Goal: Information Seeking & Learning: Learn about a topic

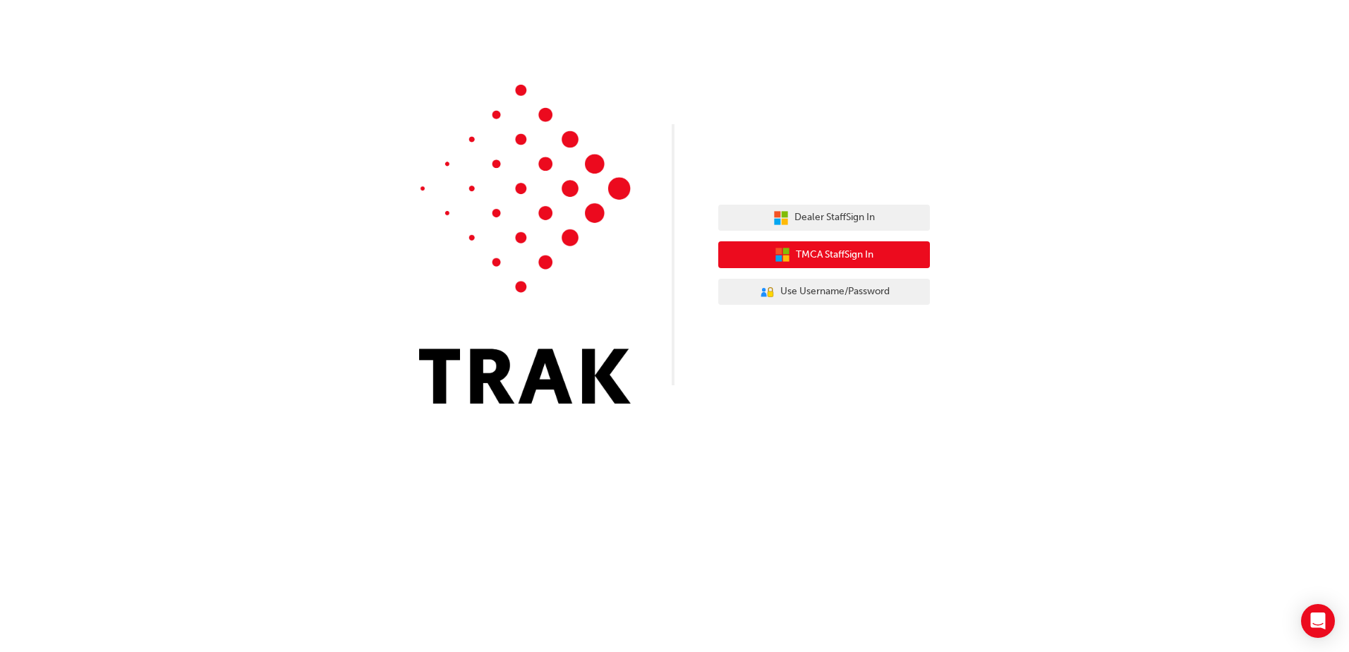
click at [900, 253] on button "TMCA Staff Sign In" at bounding box center [824, 254] width 212 height 27
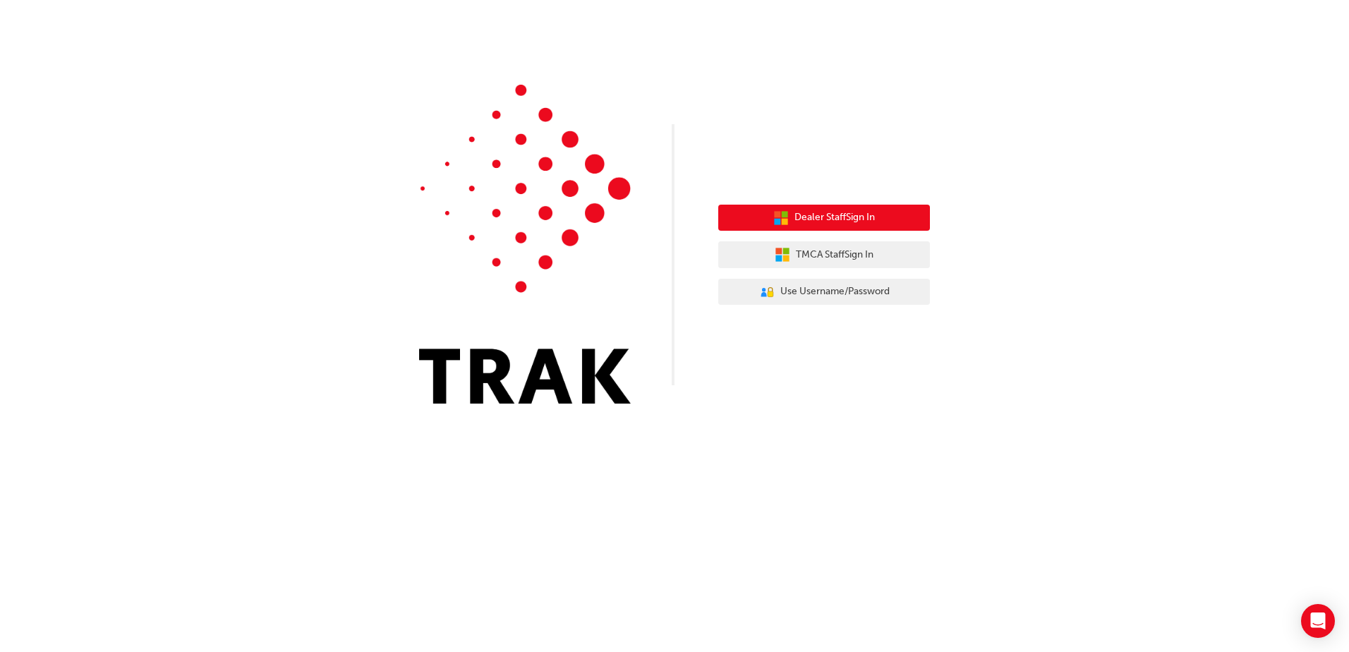
click at [864, 223] on span "Dealer Staff Sign In" at bounding box center [834, 218] width 80 height 16
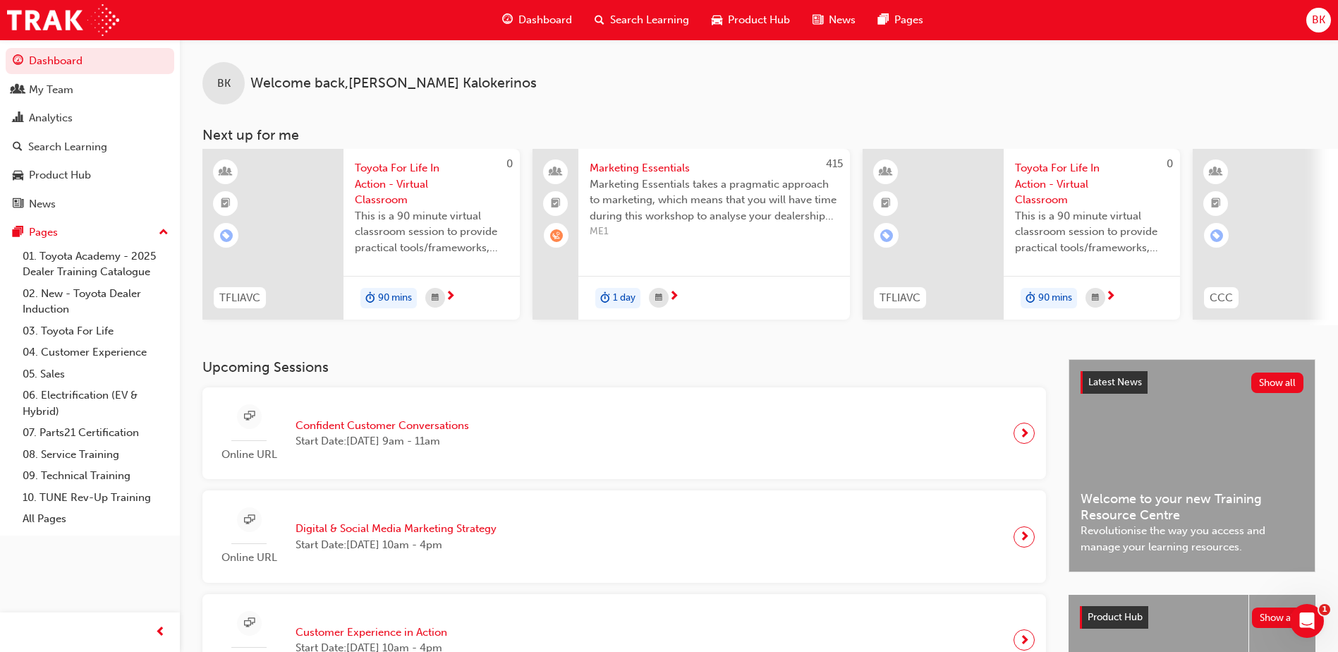
click at [660, 171] on span "Marketing Essentials" at bounding box center [714, 168] width 249 height 16
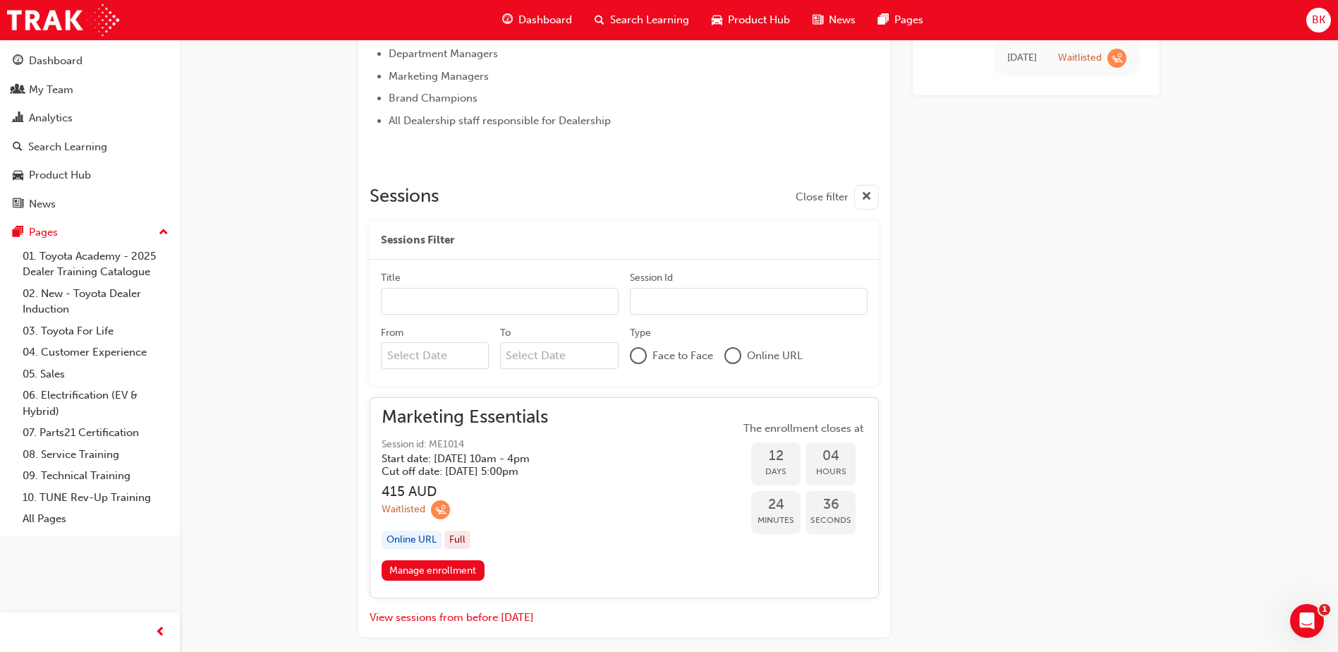
scroll to position [919, 0]
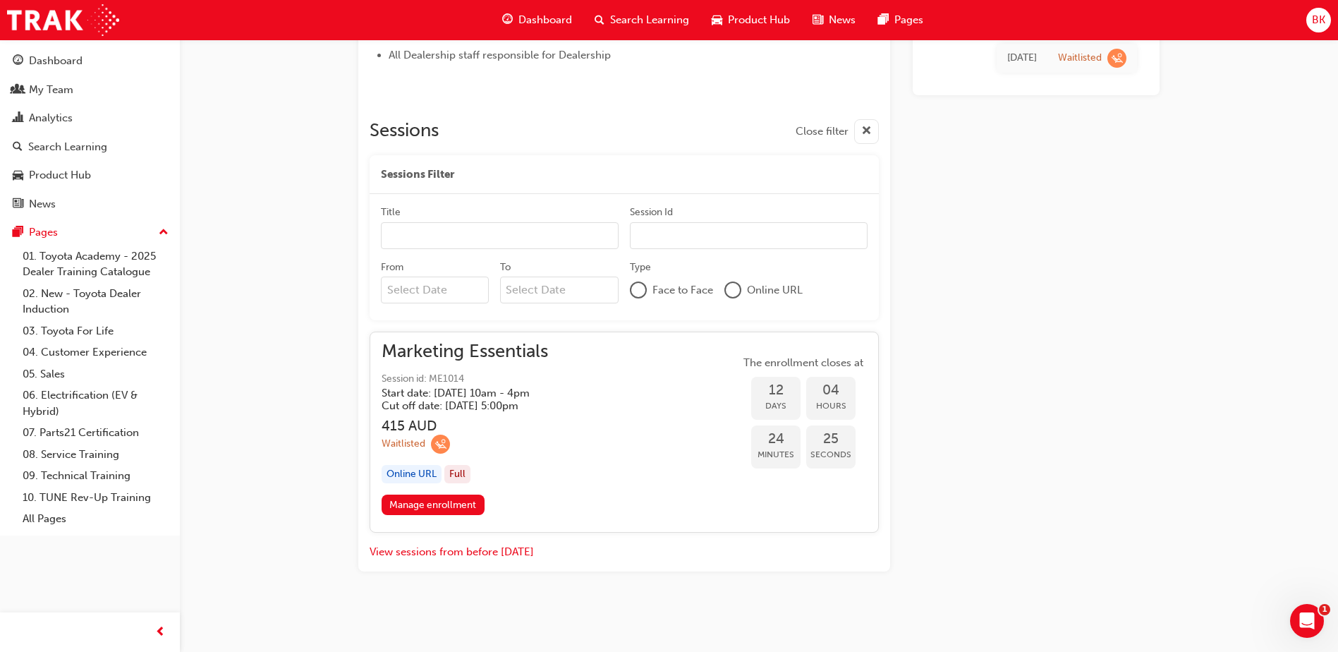
click at [528, 21] on span "Dashboard" at bounding box center [546, 20] width 54 height 16
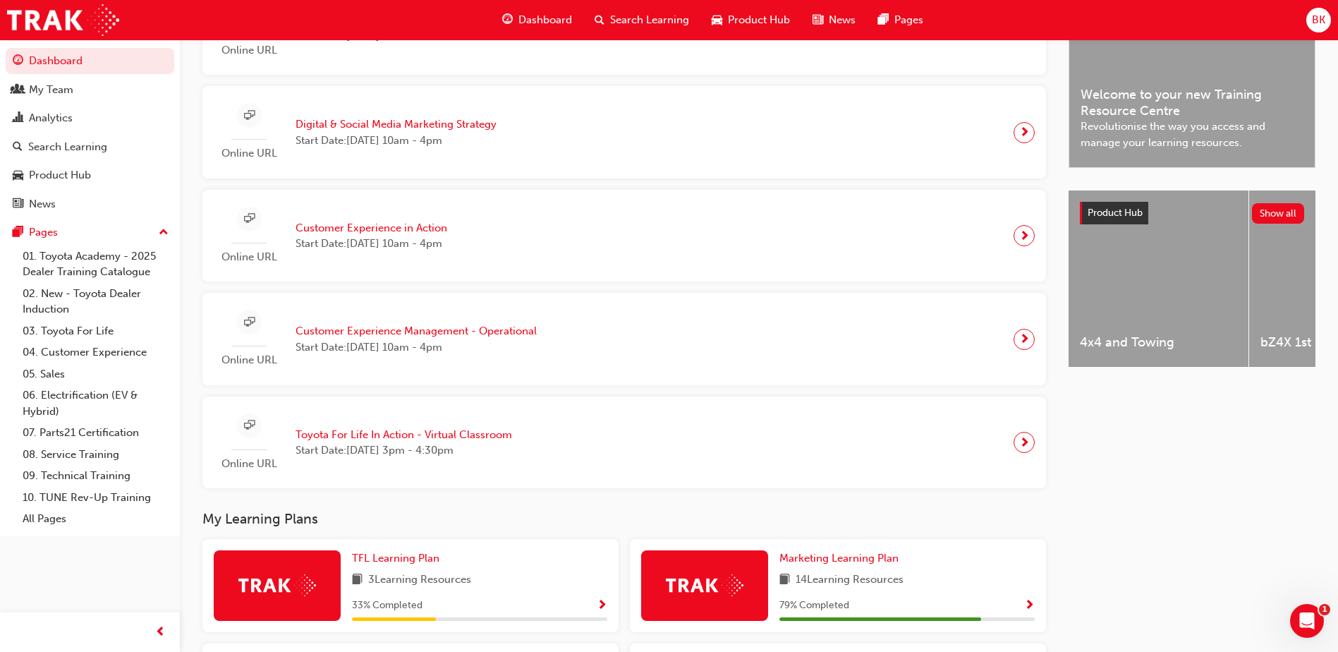
scroll to position [291, 0]
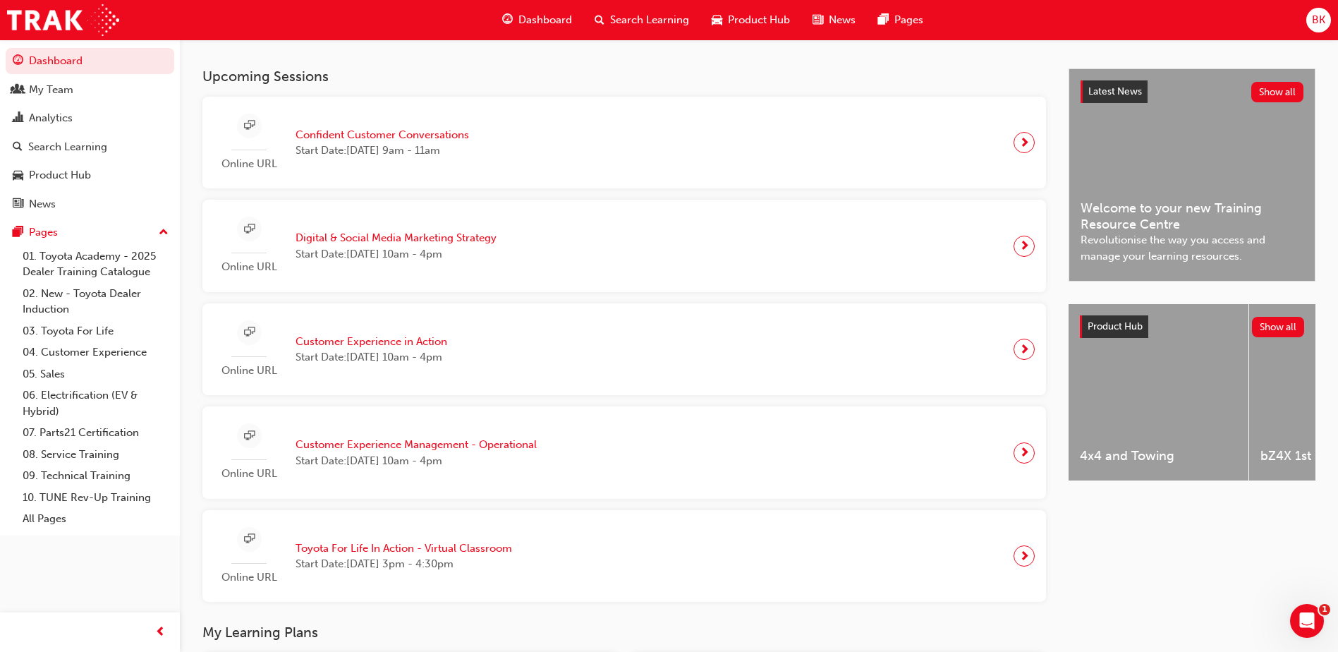
click at [207, 387] on div "Online URL Customer Experience in Action Start Date: [DATE] 10am - 4pm" at bounding box center [625, 349] width 844 height 92
click at [610, 14] on span "Search Learning" at bounding box center [649, 20] width 79 height 16
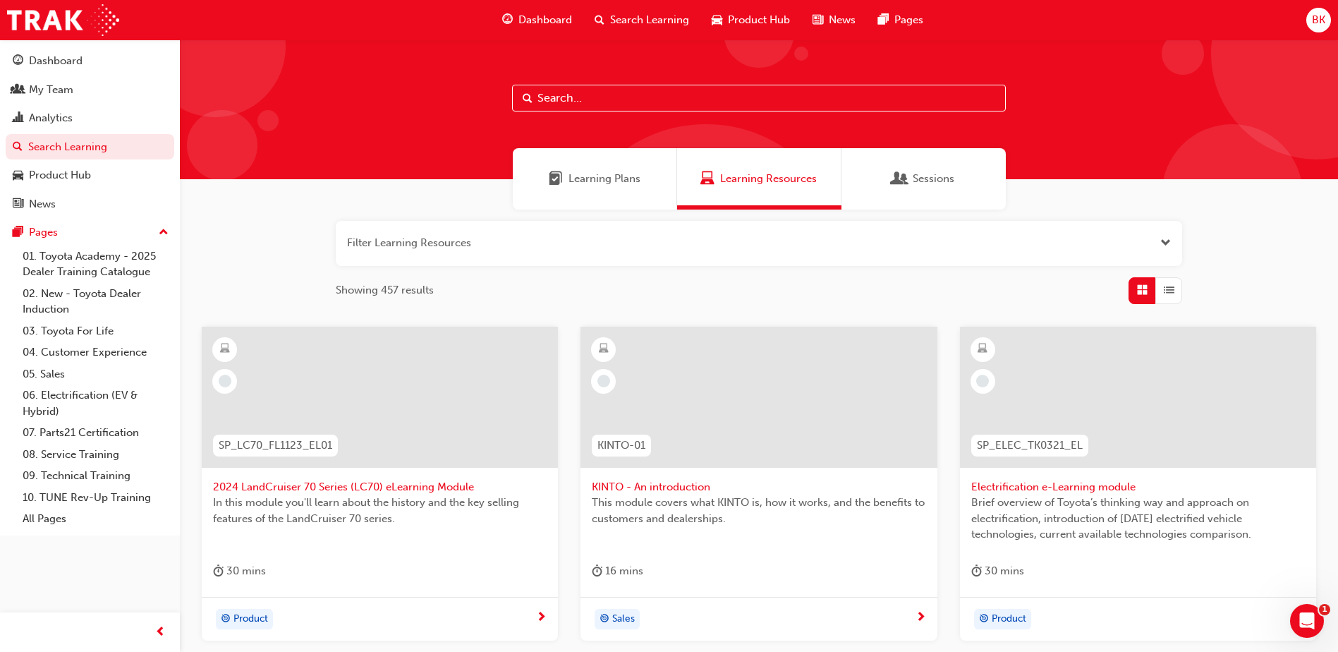
click at [1070, 480] on span "Electrification e-Learning module" at bounding box center [1139, 487] width 334 height 16
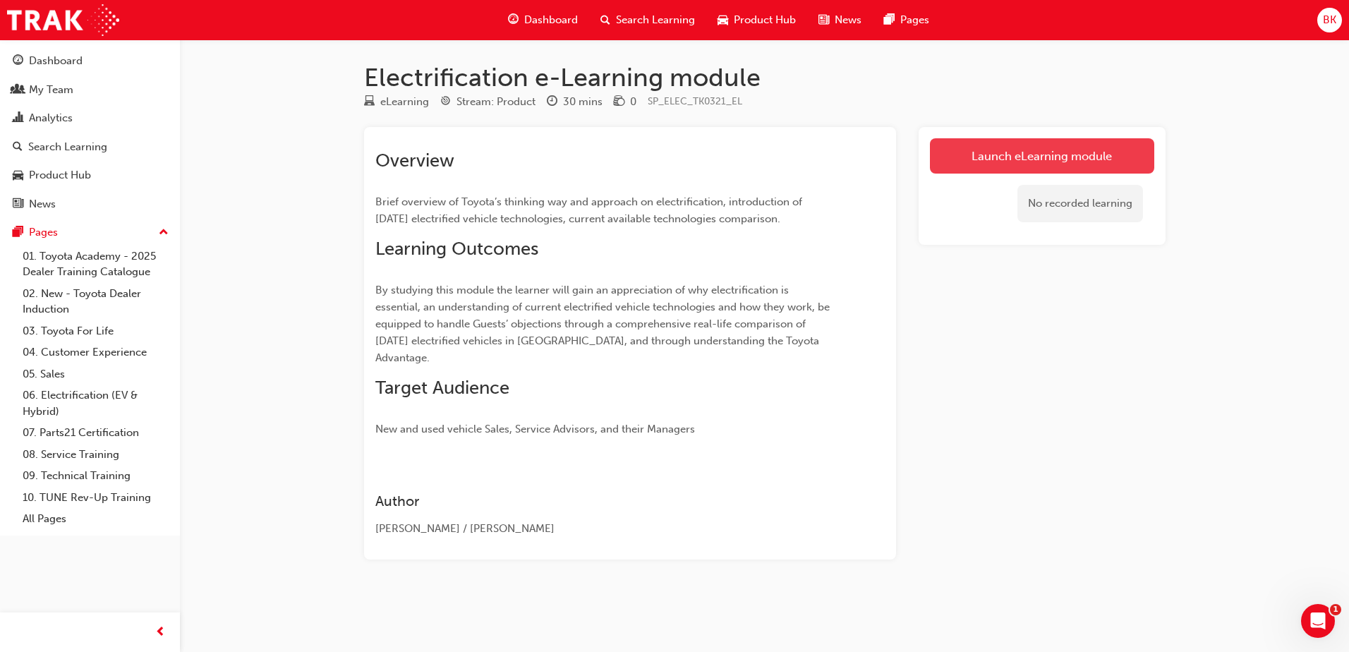
click at [1063, 149] on link "Launch eLearning module" at bounding box center [1042, 155] width 224 height 35
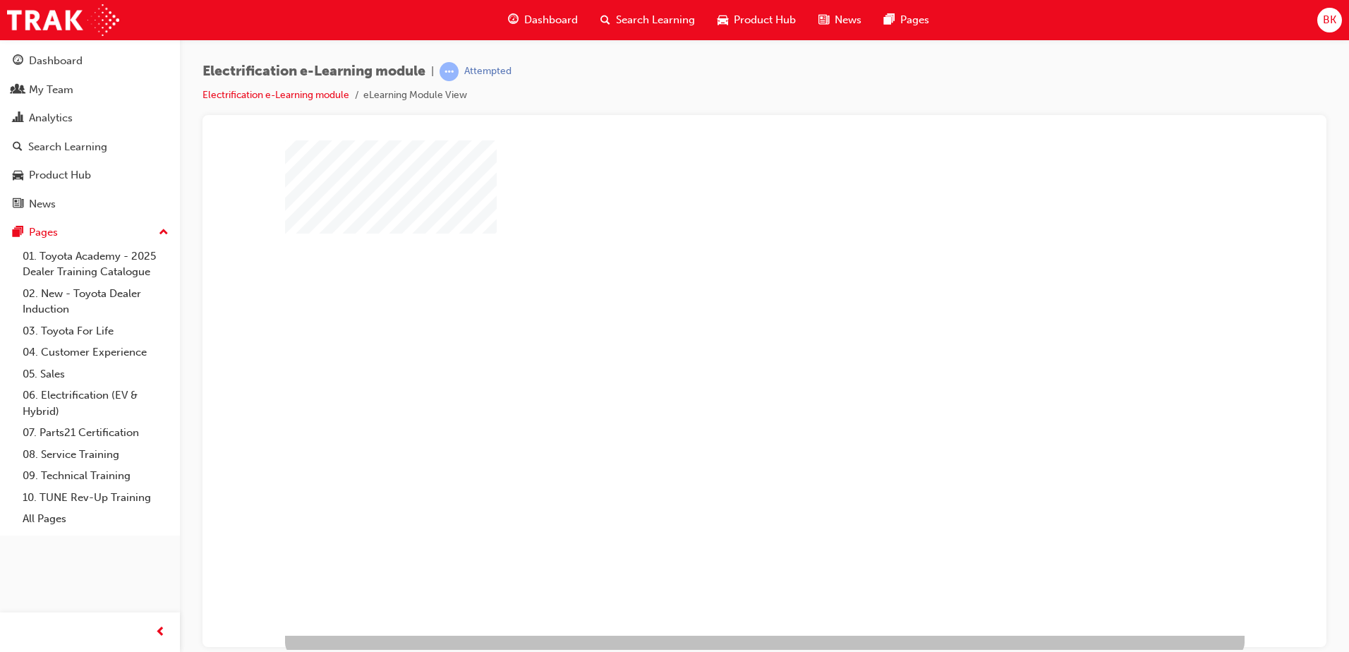
scroll to position [20, 0]
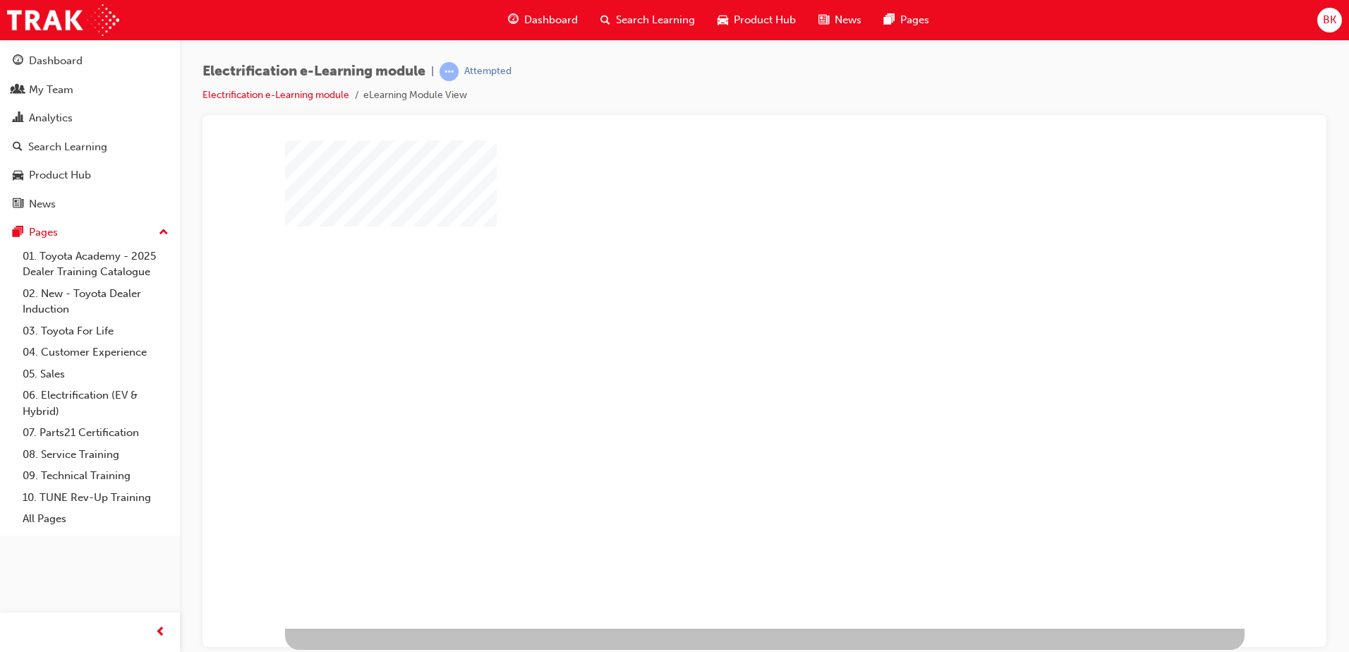
click at [724, 333] on div "play" at bounding box center [724, 333] width 0 height 0
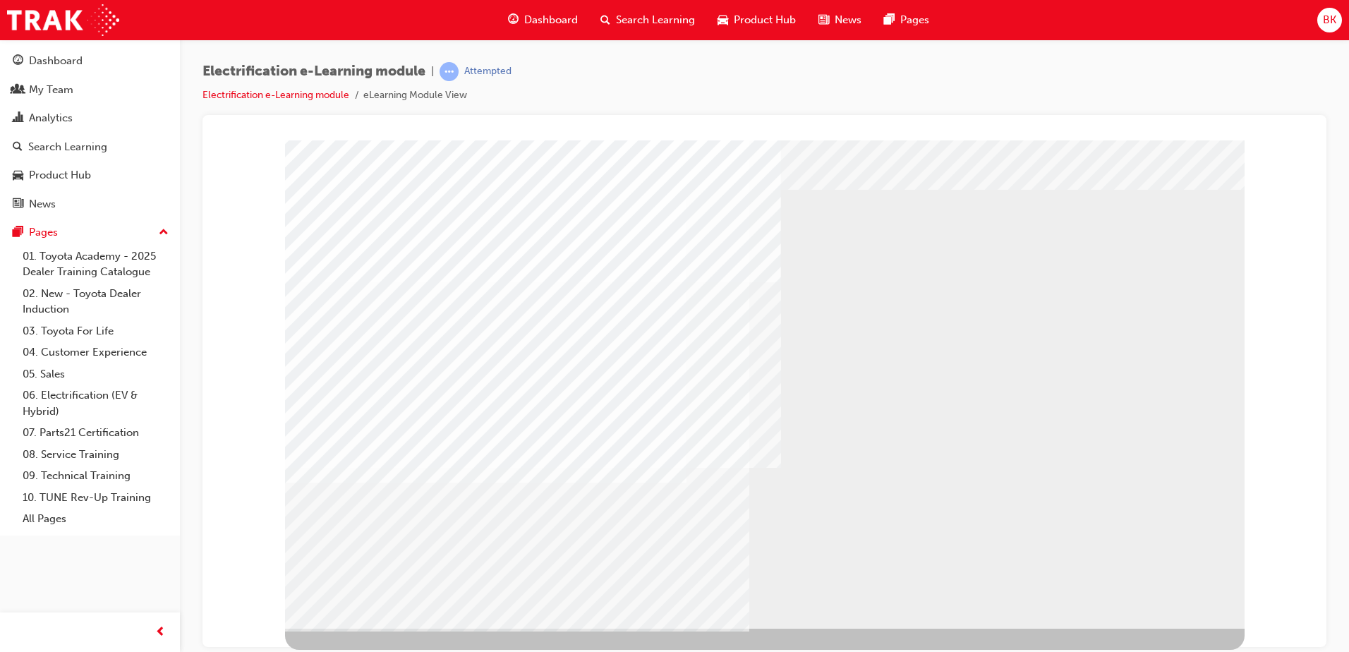
scroll to position [0, 0]
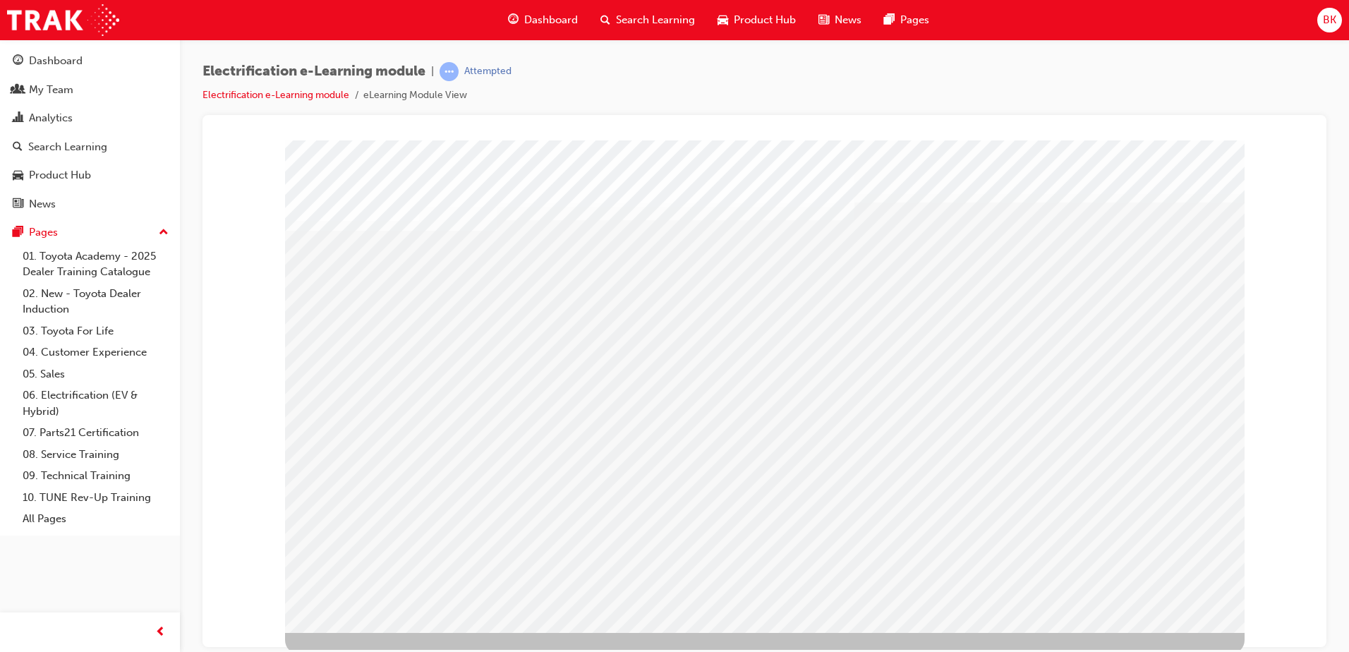
scroll to position [20, 0]
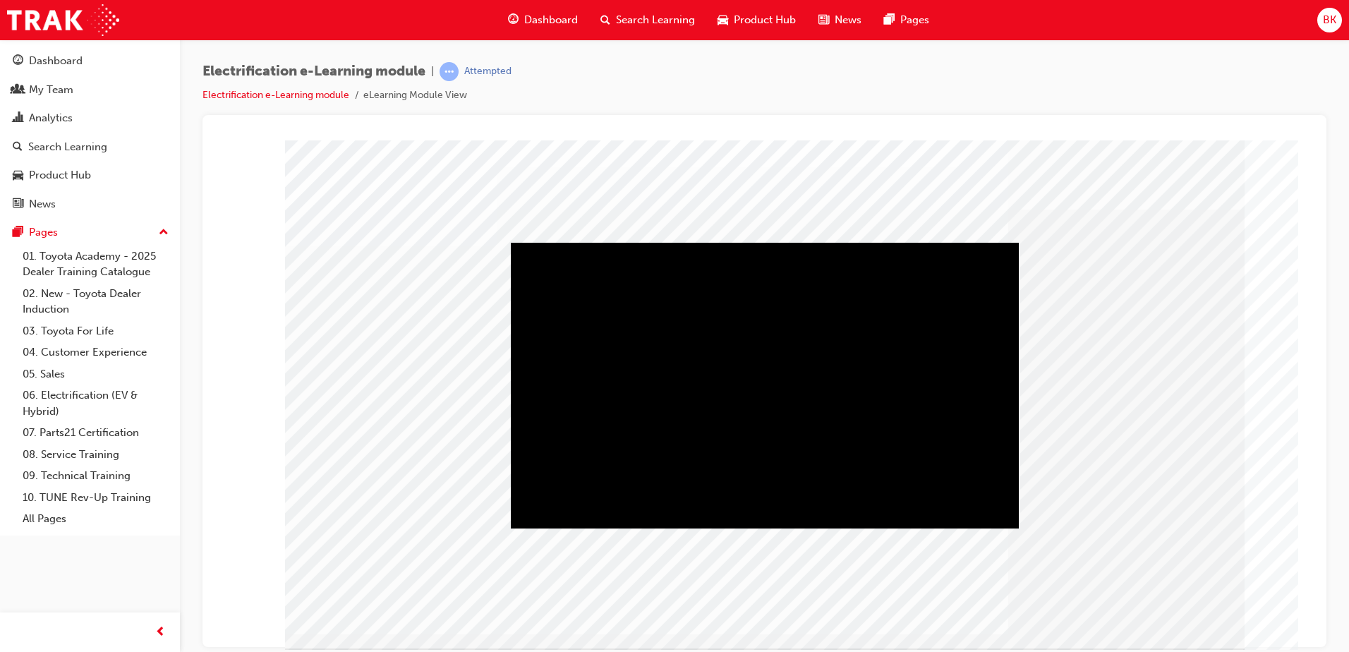
click at [760, 242] on div "Play" at bounding box center [765, 242] width 508 height 0
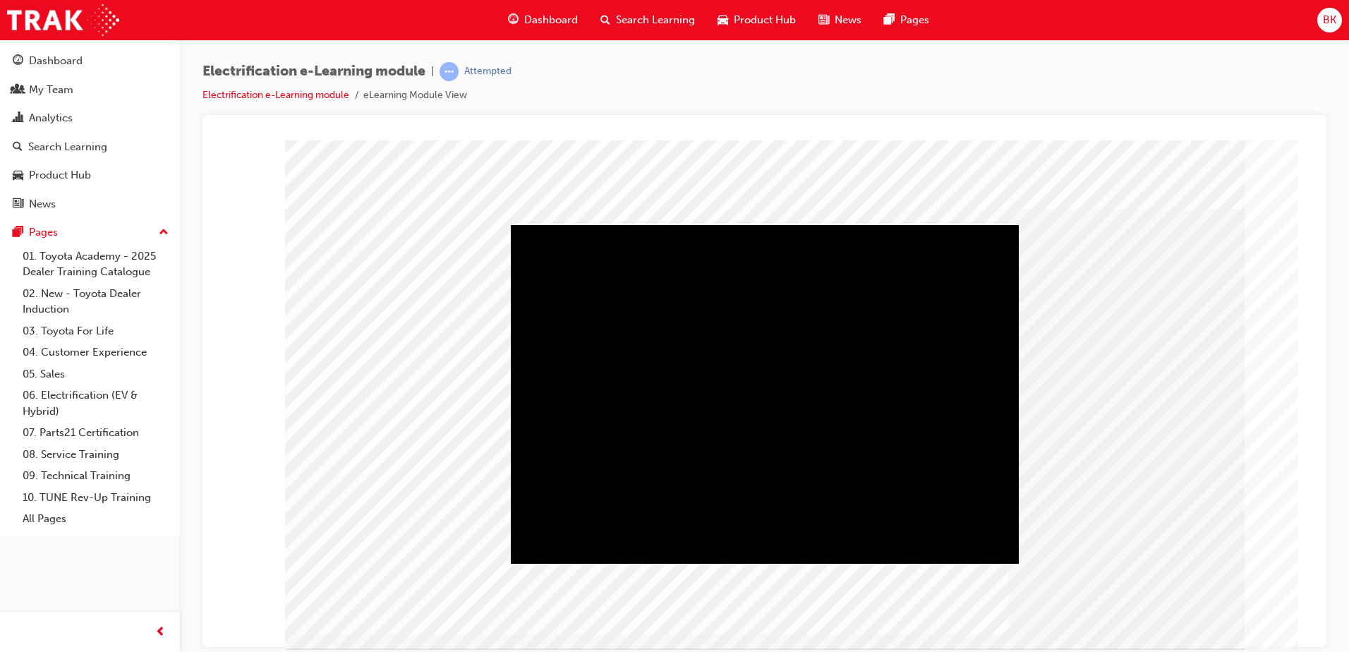
click at [750, 224] on div "Play" at bounding box center [765, 224] width 508 height 0
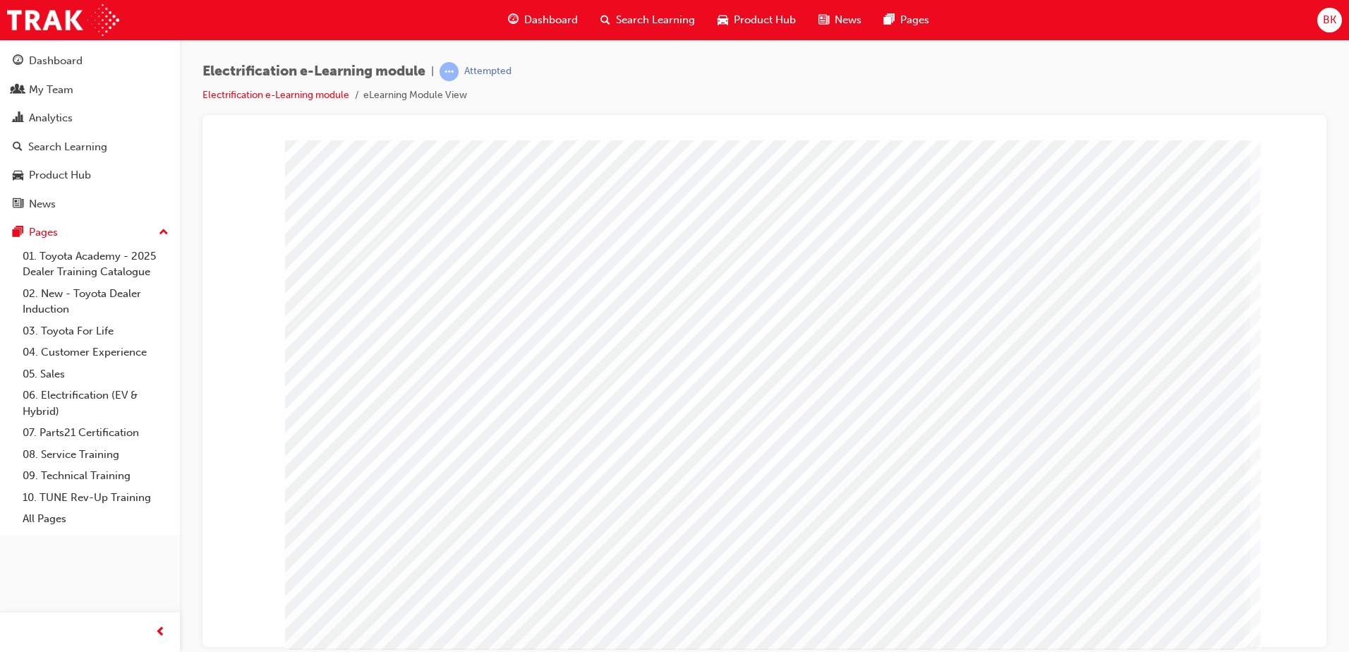
drag, startPoint x: 1106, startPoint y: 217, endPoint x: 1109, endPoint y: 226, distance: 10.3
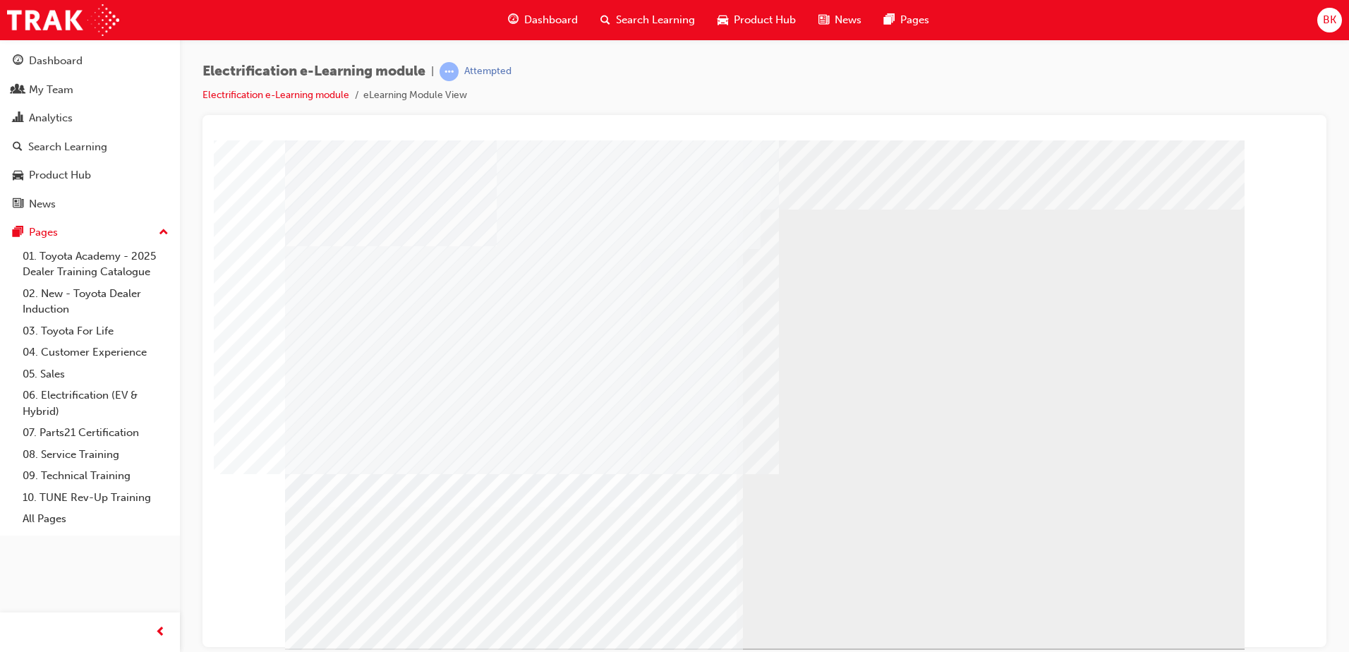
drag, startPoint x: 631, startPoint y: 311, endPoint x: 1008, endPoint y: 512, distance: 426.5
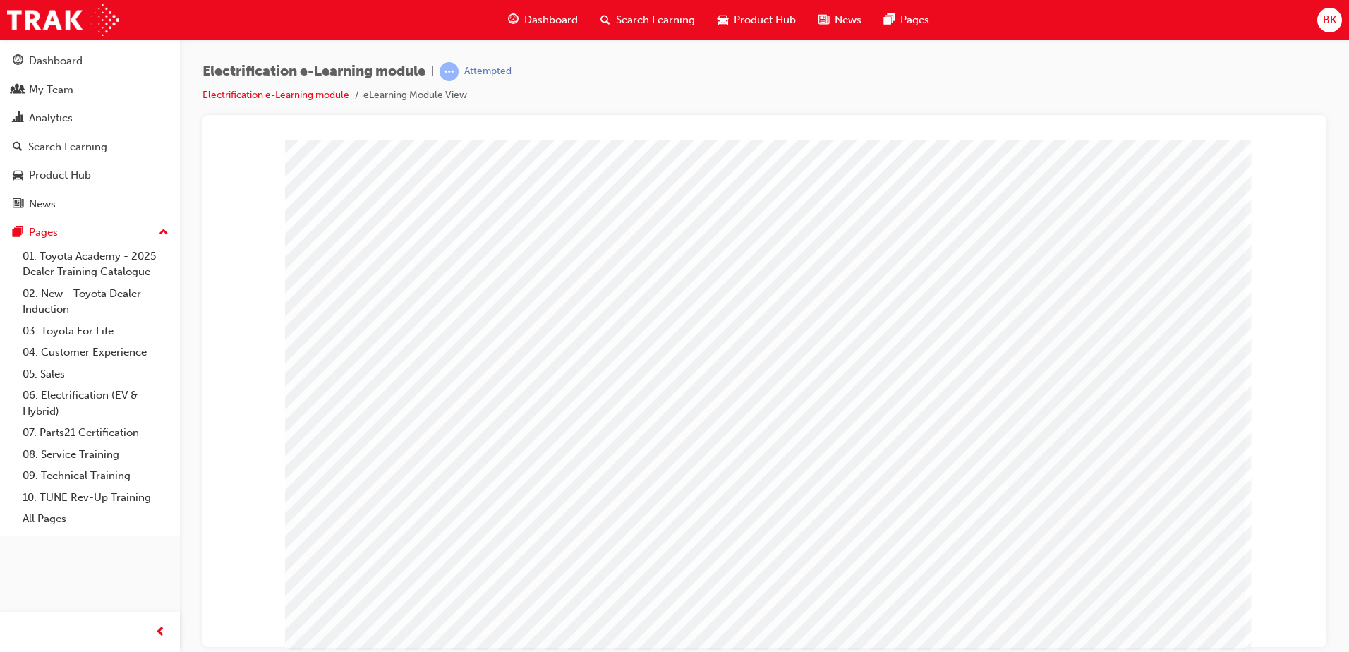
drag, startPoint x: 670, startPoint y: 425, endPoint x: 688, endPoint y: 425, distance: 17.7
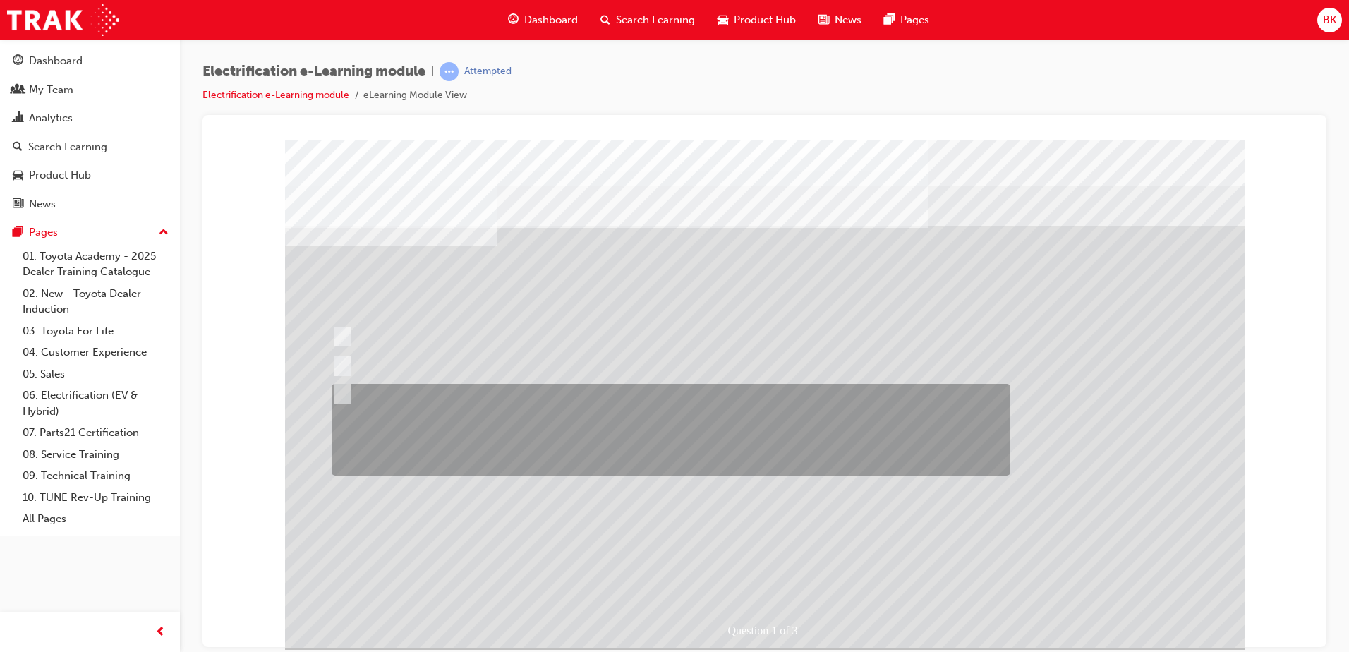
click at [428, 396] on div at bounding box center [667, 430] width 679 height 92
radio input "true"
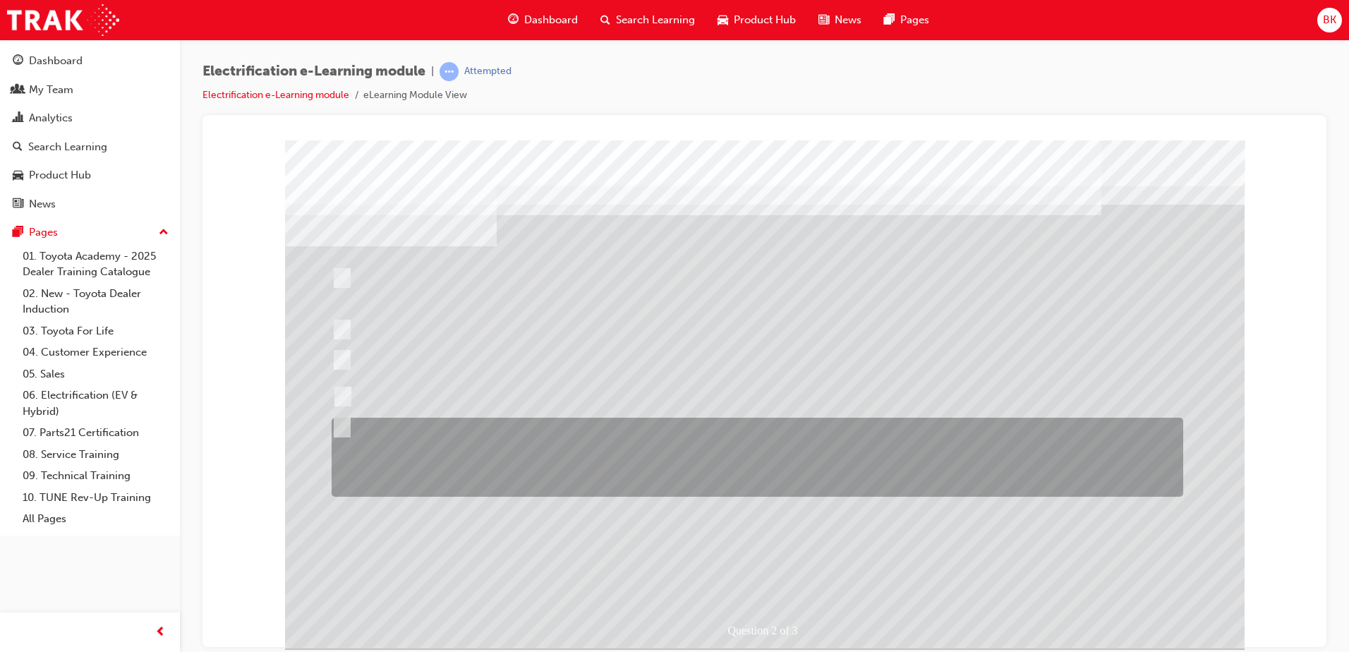
click at [351, 428] on div at bounding box center [754, 457] width 852 height 79
checkbox input "true"
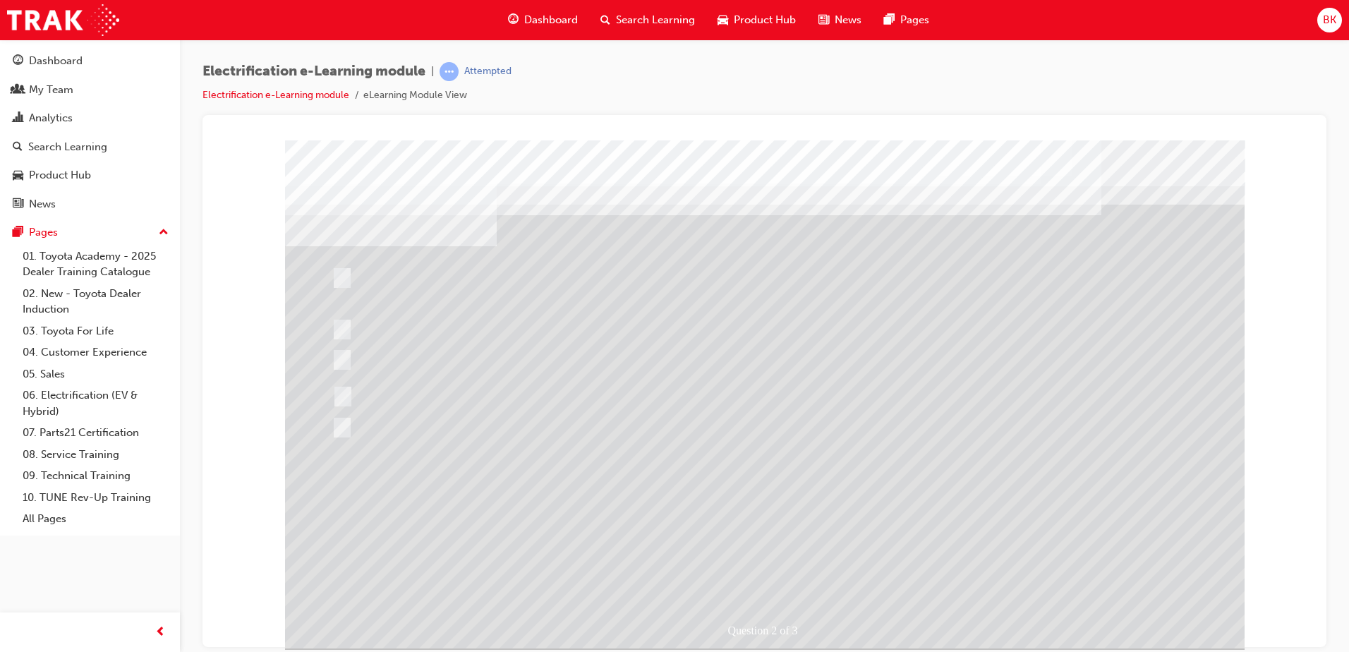
click at [342, 356] on div at bounding box center [765, 394] width 960 height 508
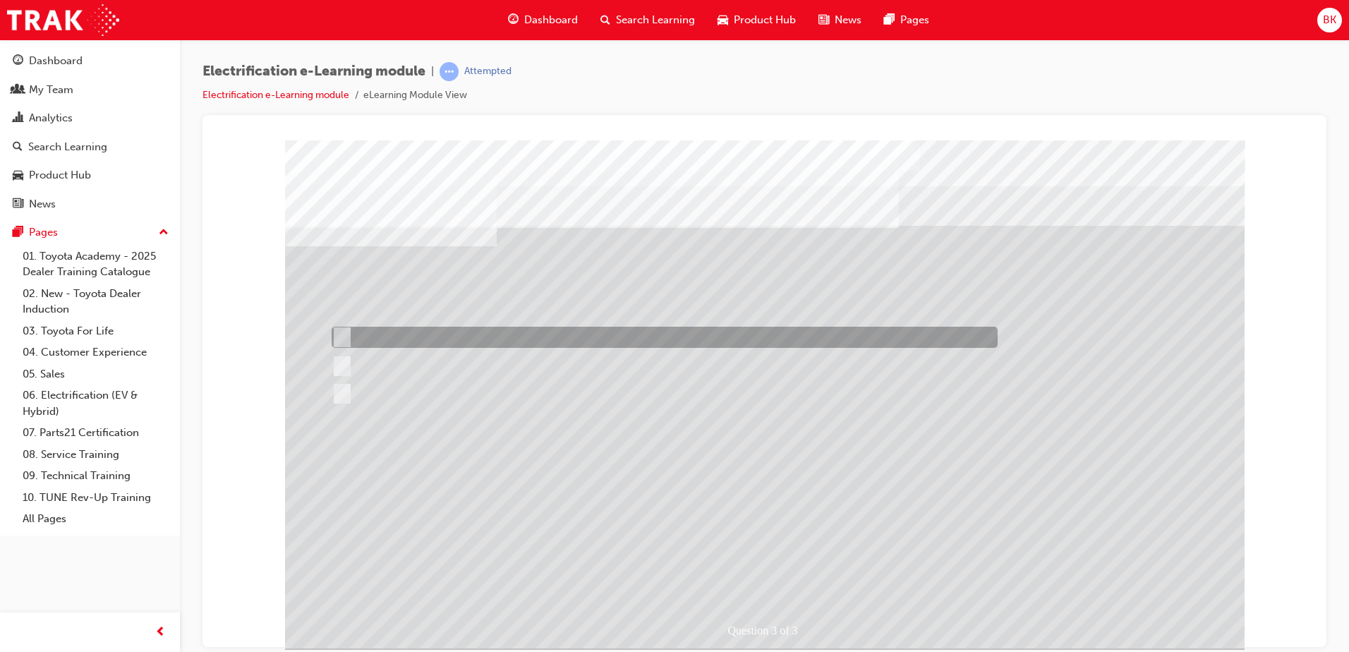
click at [339, 359] on input "Our ‘full-hybrids’ are the best in the market, and you shouldn’t even consider …" at bounding box center [340, 366] width 16 height 16
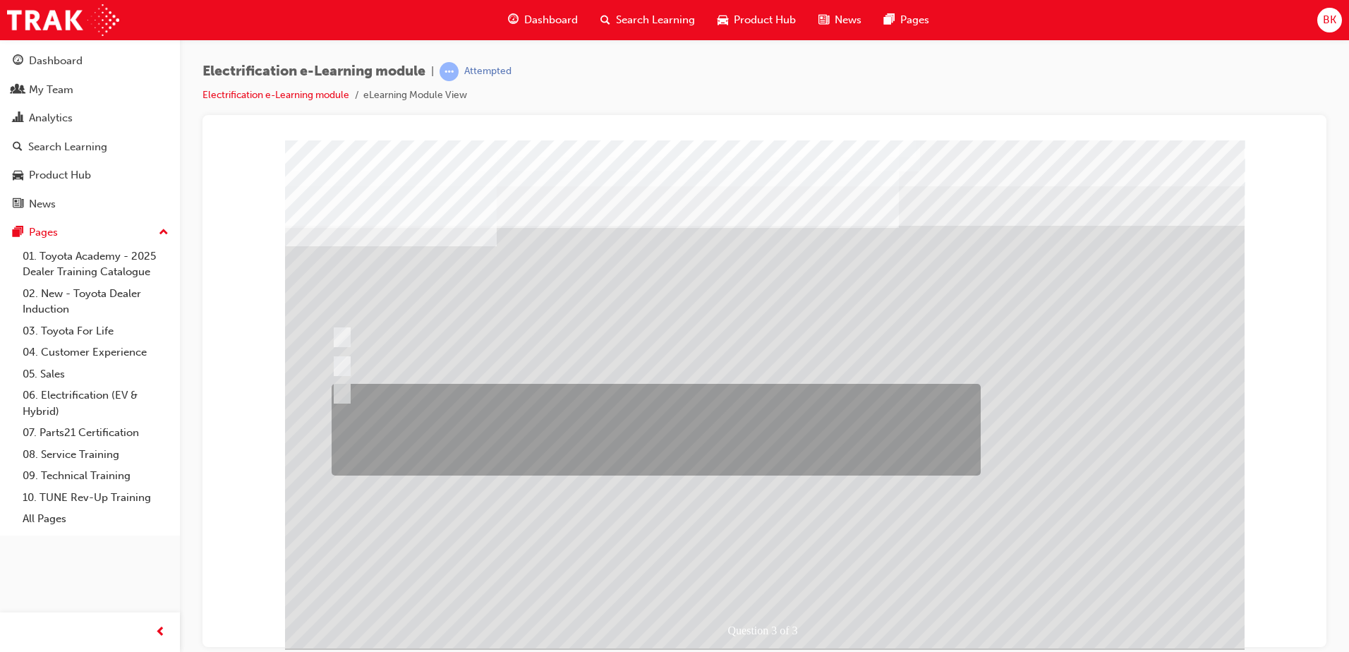
click at [390, 389] on div at bounding box center [652, 430] width 649 height 92
radio input "false"
radio input "true"
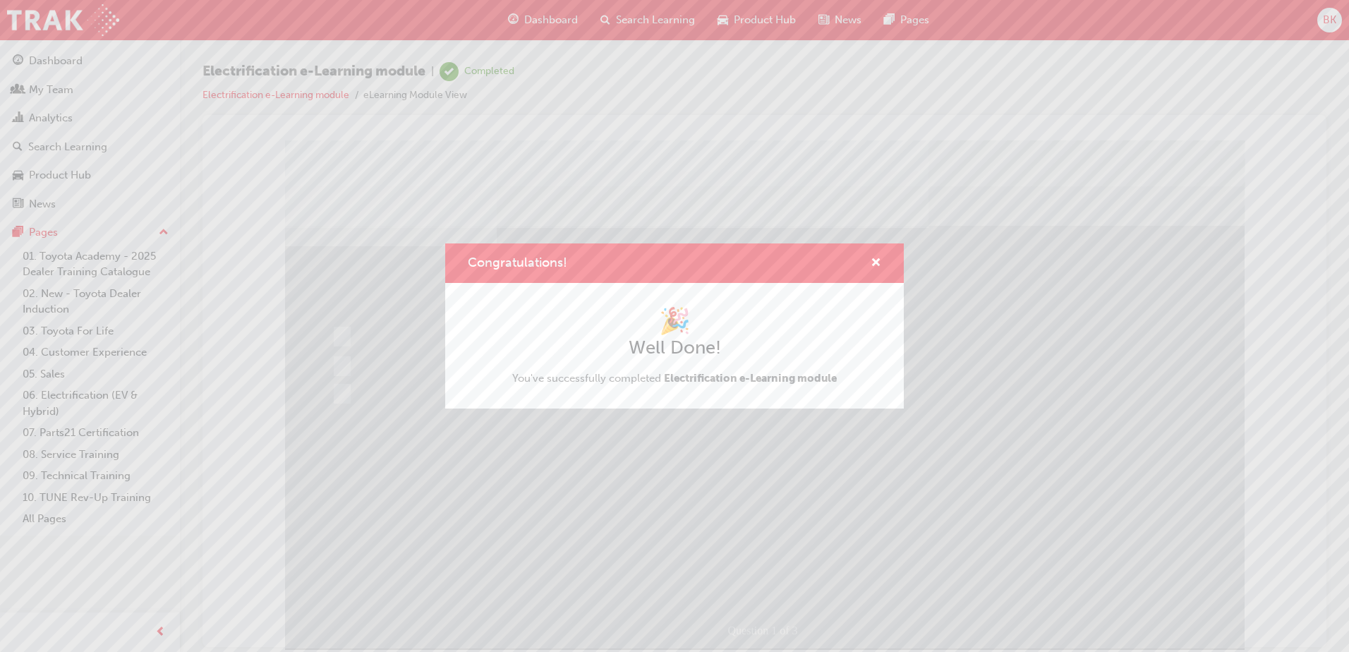
click at [401, 392] on div "Congratulations! 🎉 Well Done! You've successfully completed Electrification e-L…" at bounding box center [674, 326] width 1349 height 652
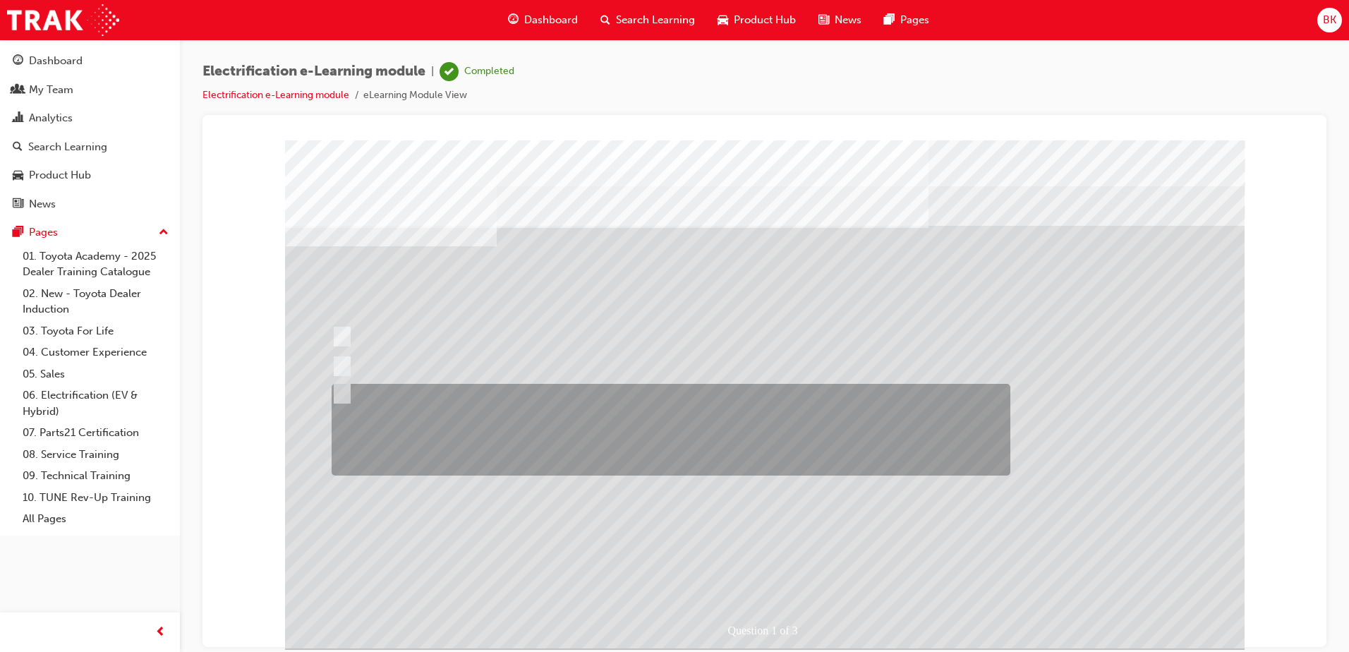
click at [342, 393] on input "You take the time to explain to the Guest that there exist several electrified …" at bounding box center [340, 394] width 16 height 16
radio input "true"
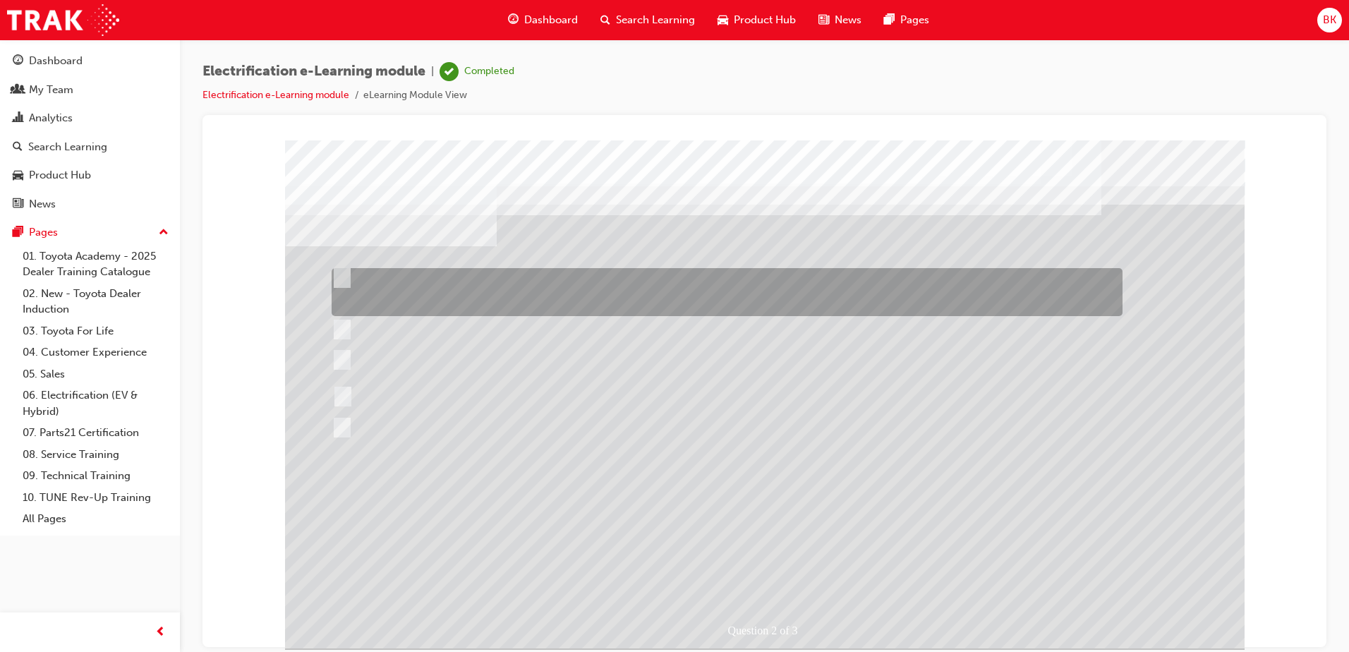
click at [345, 278] on input "Mention that globally, Toyota have a pure electric vehicles such as the C-HR EV…" at bounding box center [339, 278] width 16 height 16
checkbox input "true"
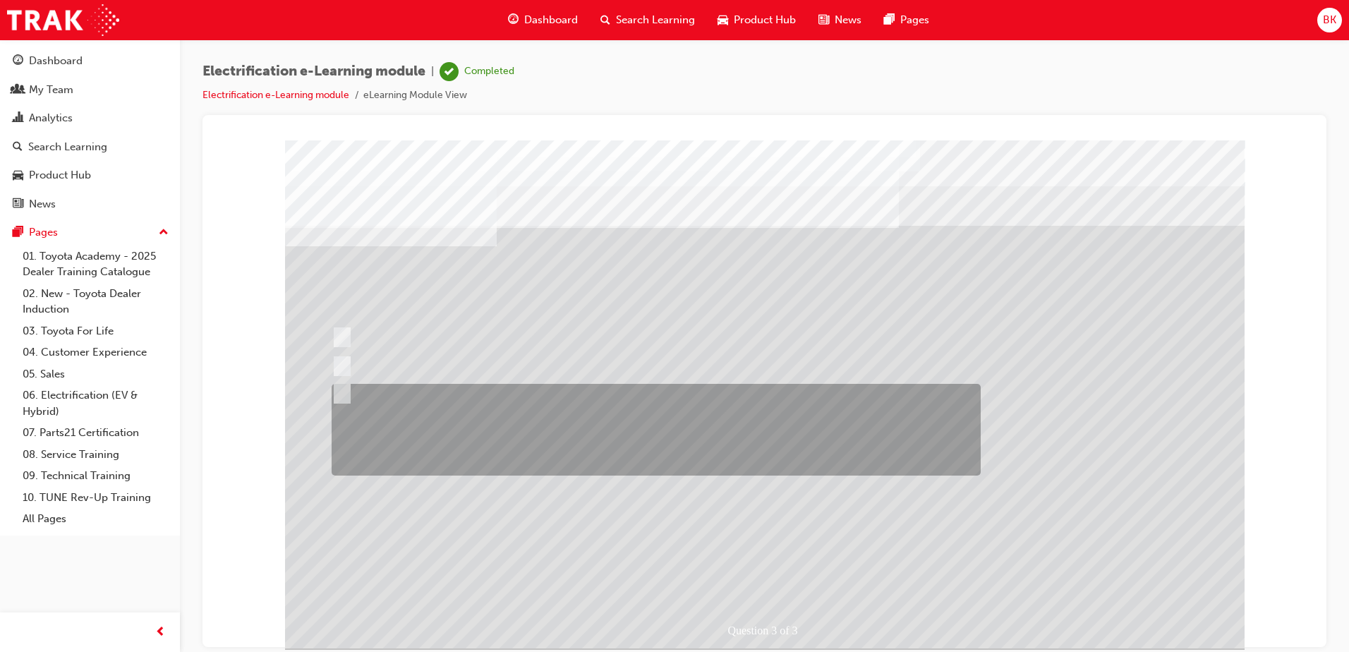
click at [392, 396] on div at bounding box center [652, 430] width 649 height 92
radio input "true"
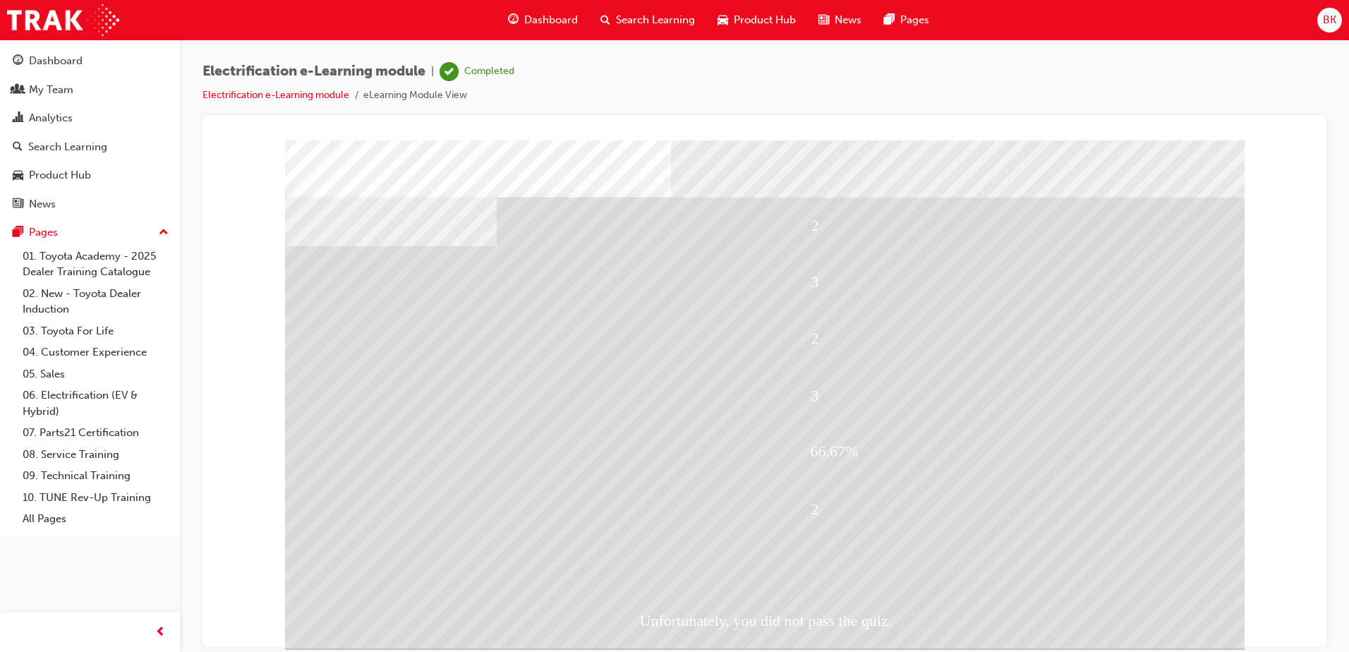
click at [550, 20] on span "Dashboard" at bounding box center [551, 20] width 54 height 16
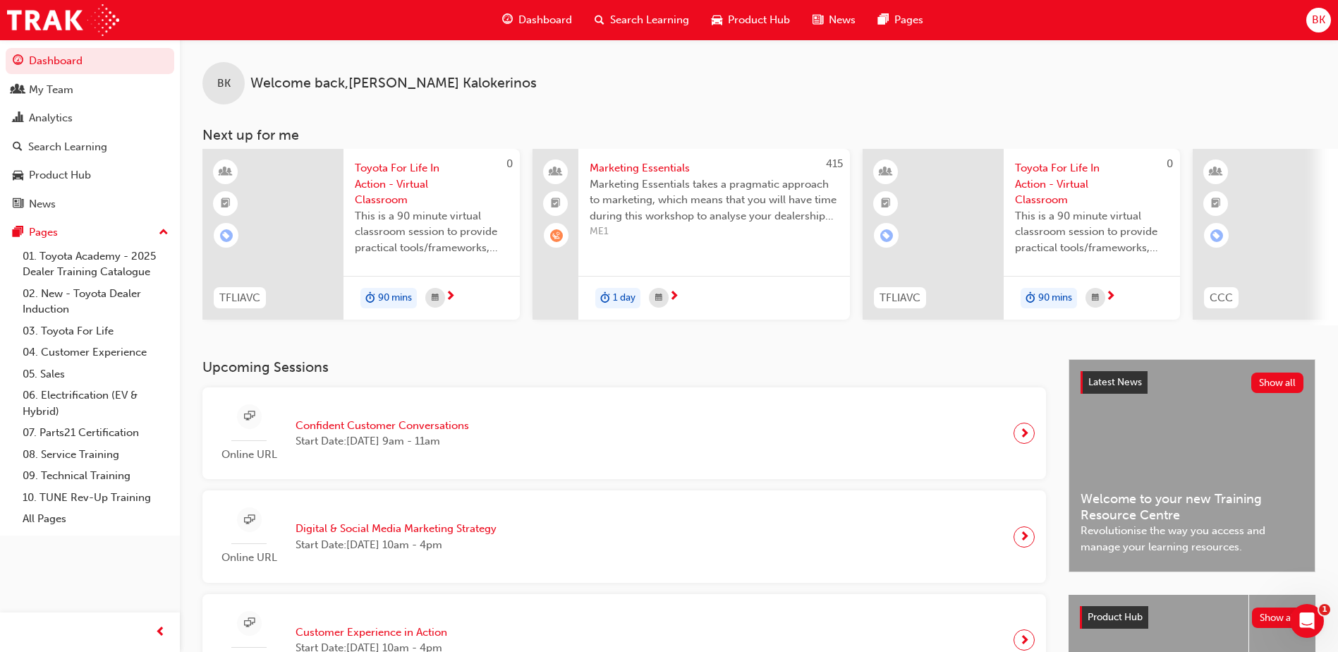
click at [671, 23] on span "Search Learning" at bounding box center [649, 20] width 79 height 16
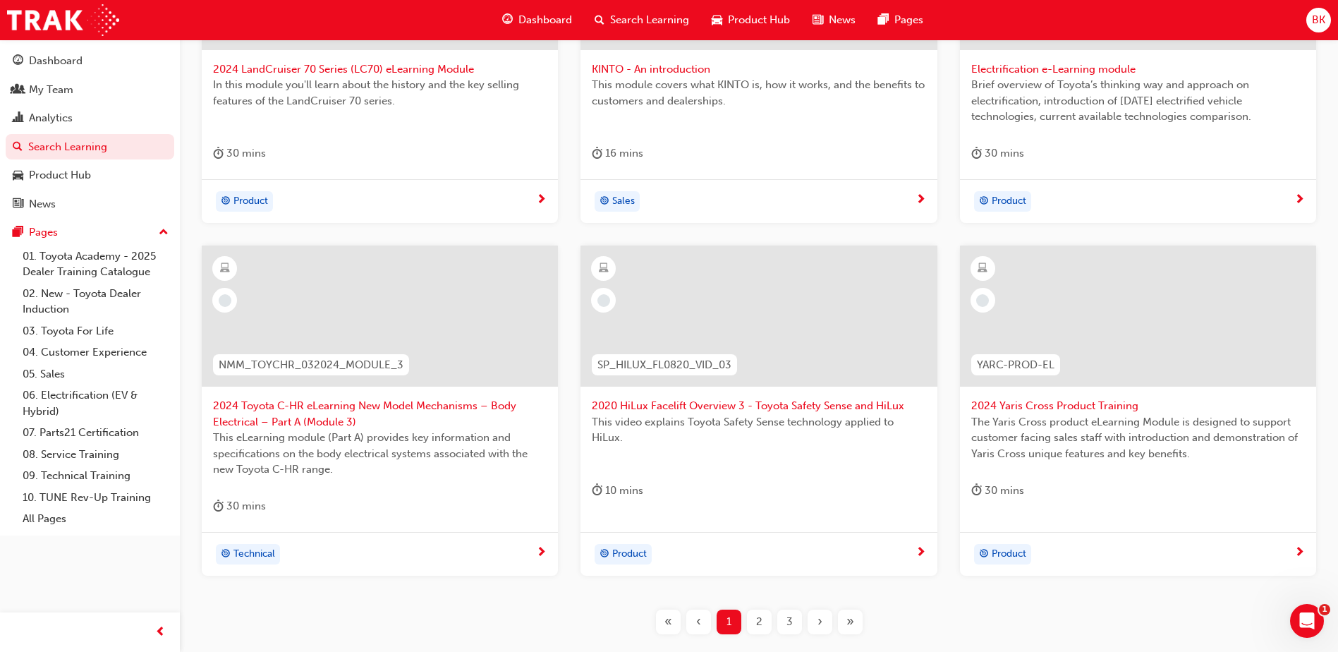
scroll to position [423, 0]
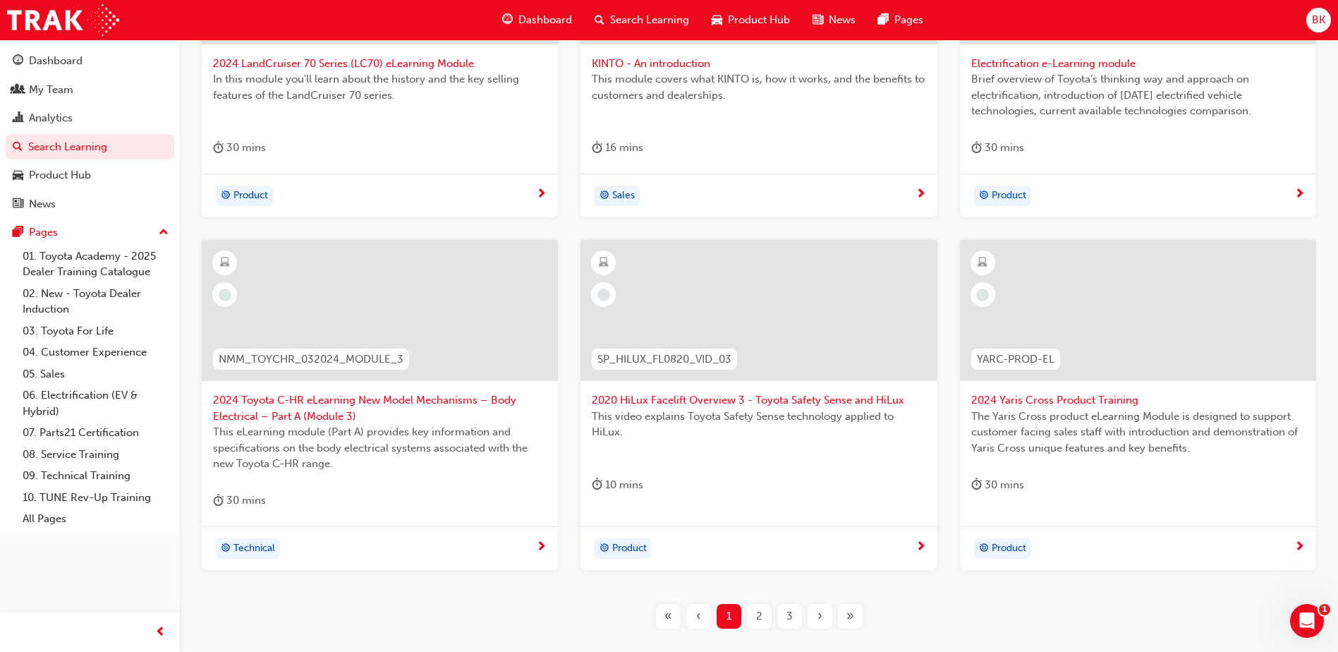
click at [336, 337] on div "NMM_TOYCHR_032024_MODULE_3" at bounding box center [311, 359] width 219 height 44
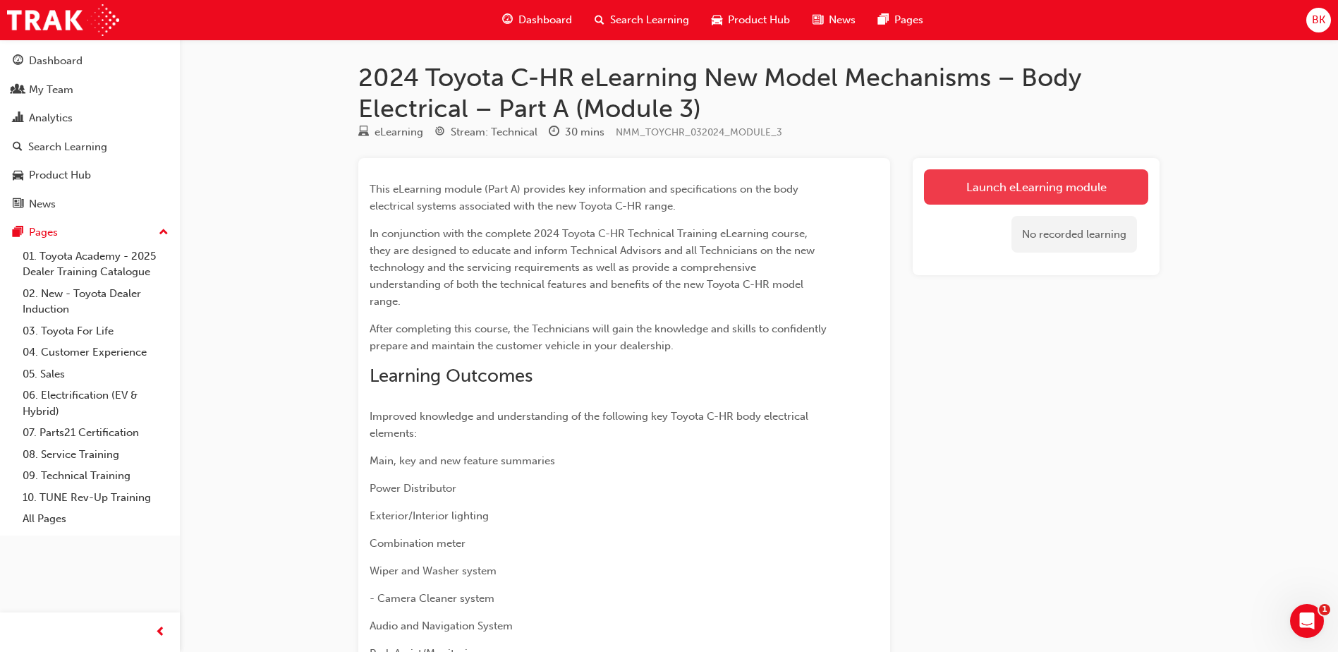
click at [1075, 176] on link "Launch eLearning module" at bounding box center [1036, 186] width 224 height 35
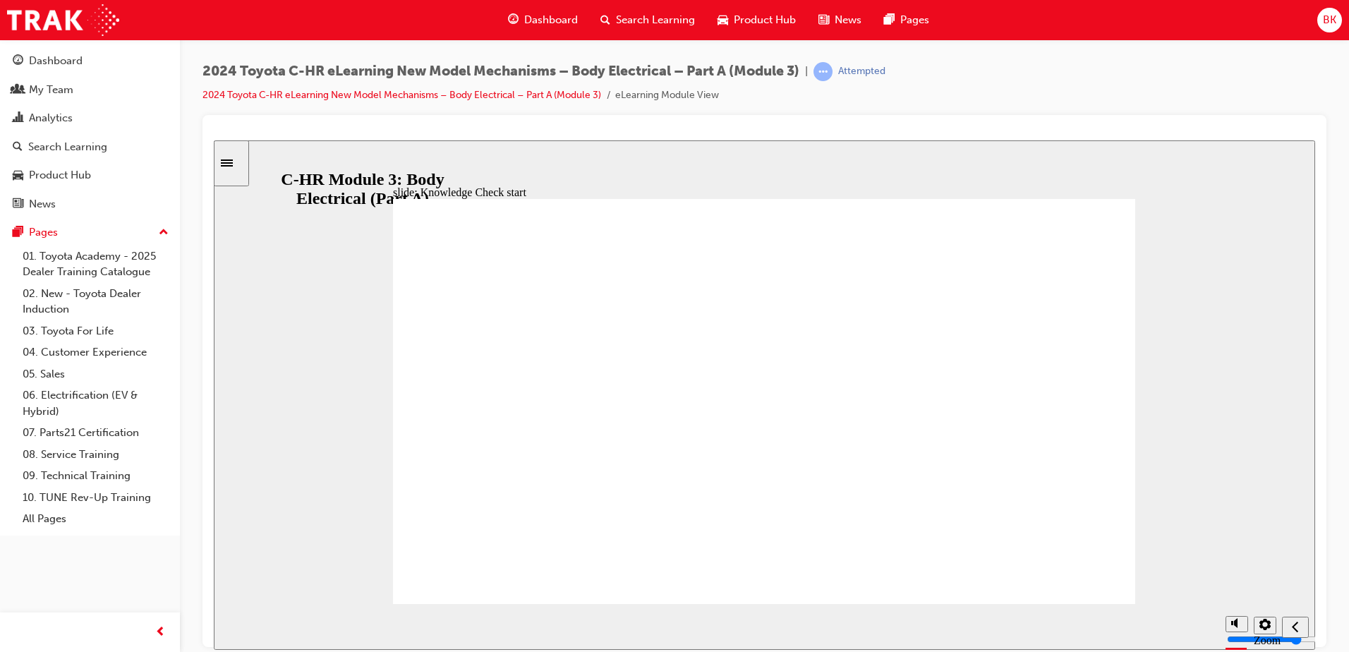
radio input "false"
radio input "true"
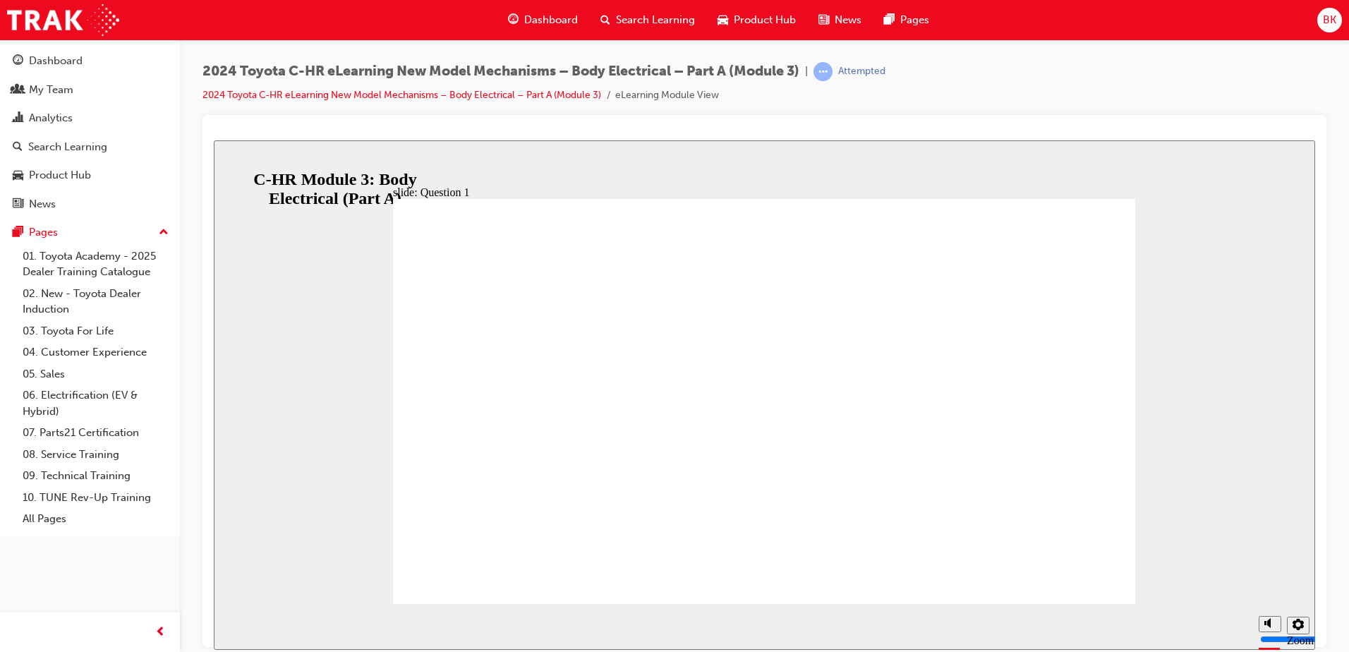
radio input "true"
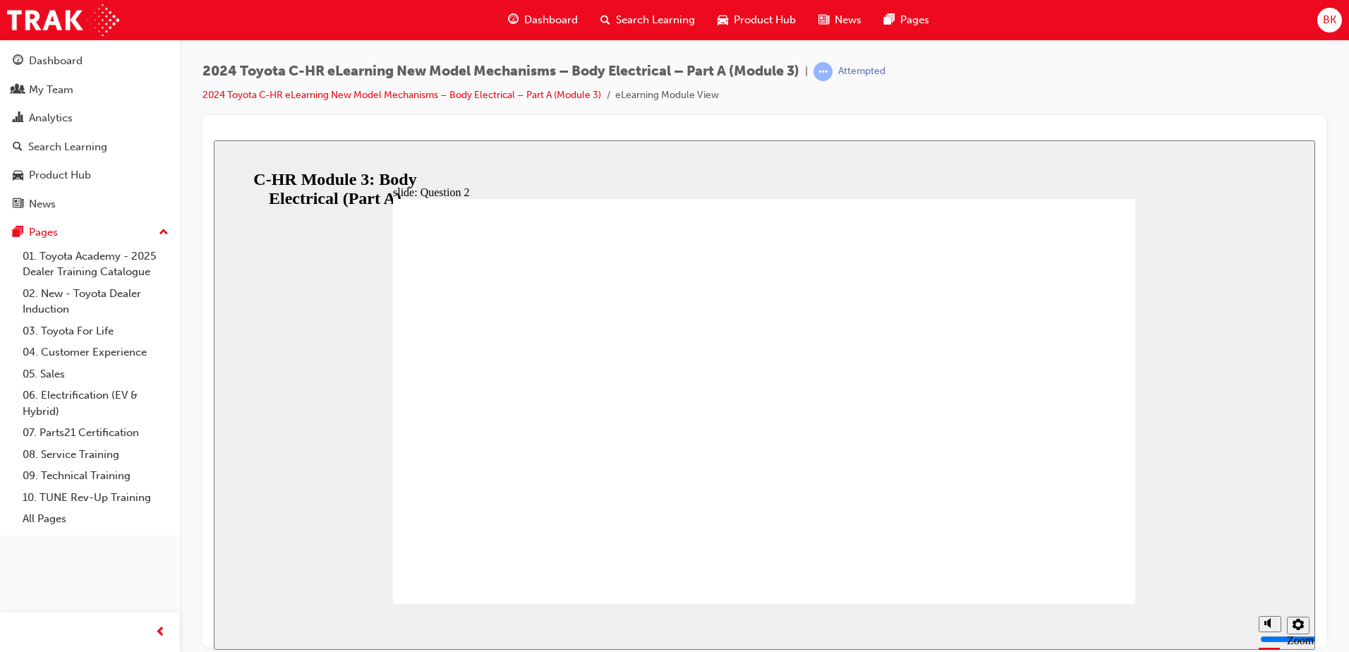
radio input "true"
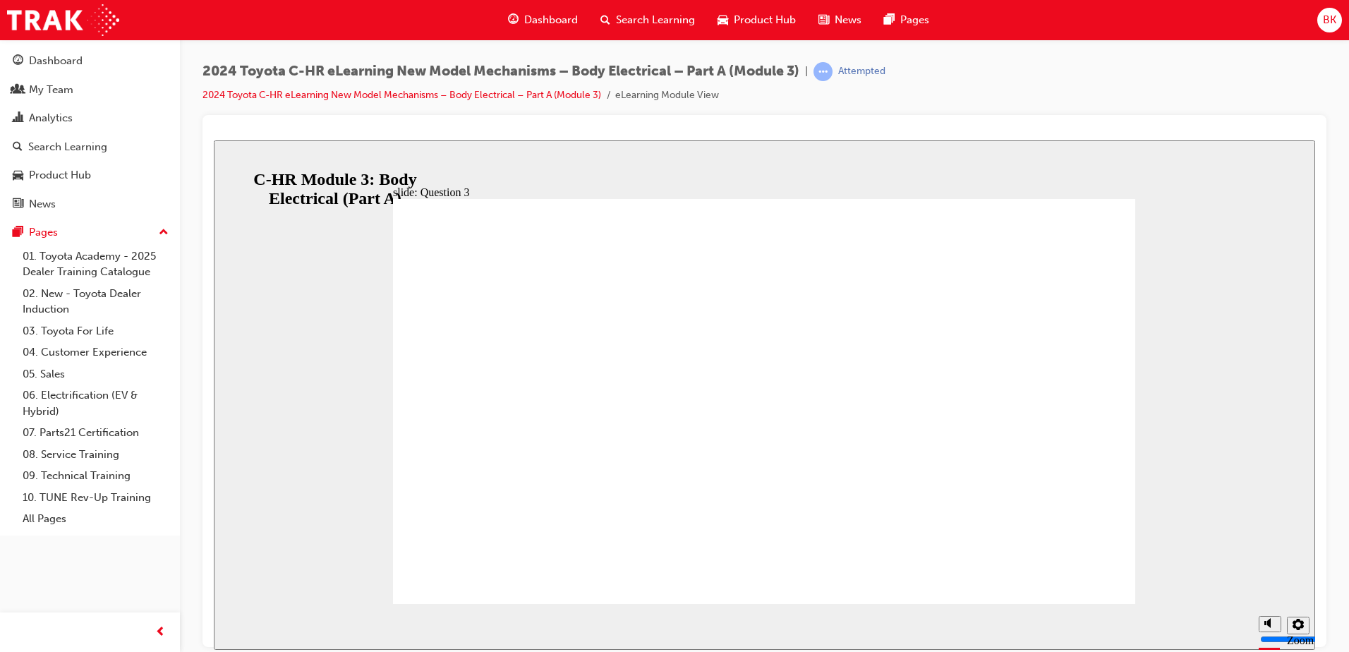
radio input "false"
radio input "true"
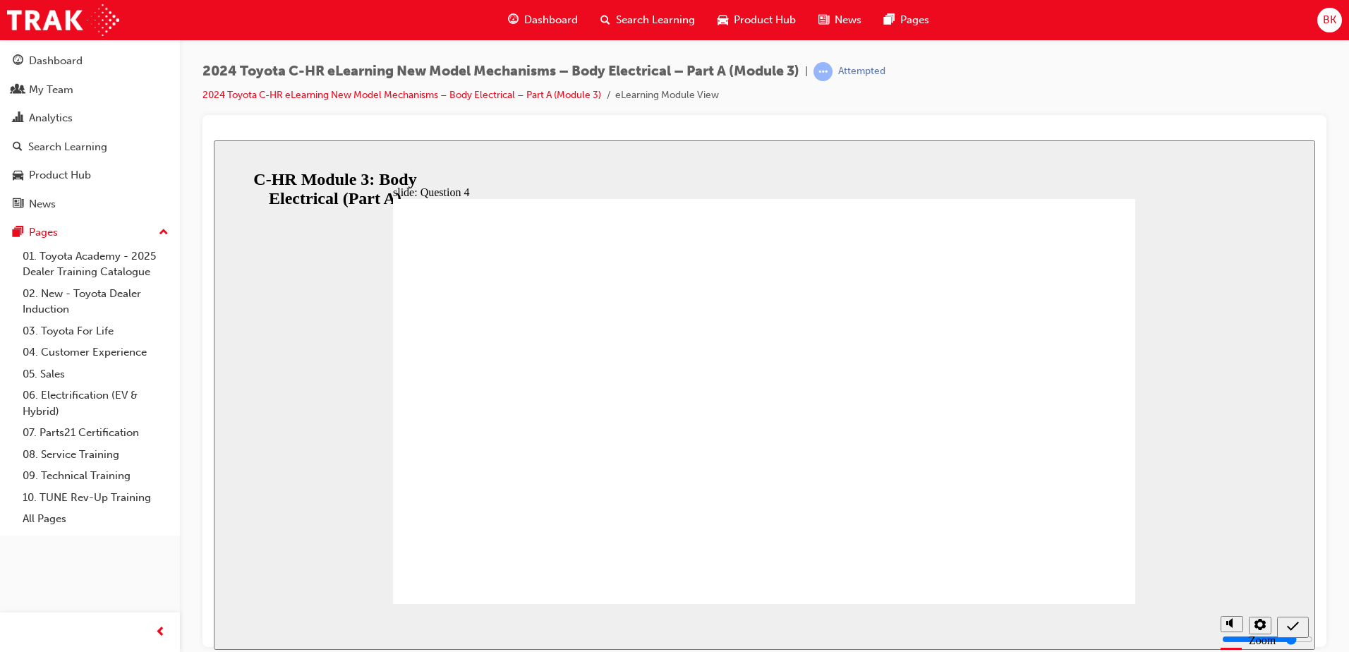
radio input "false"
radio input "true"
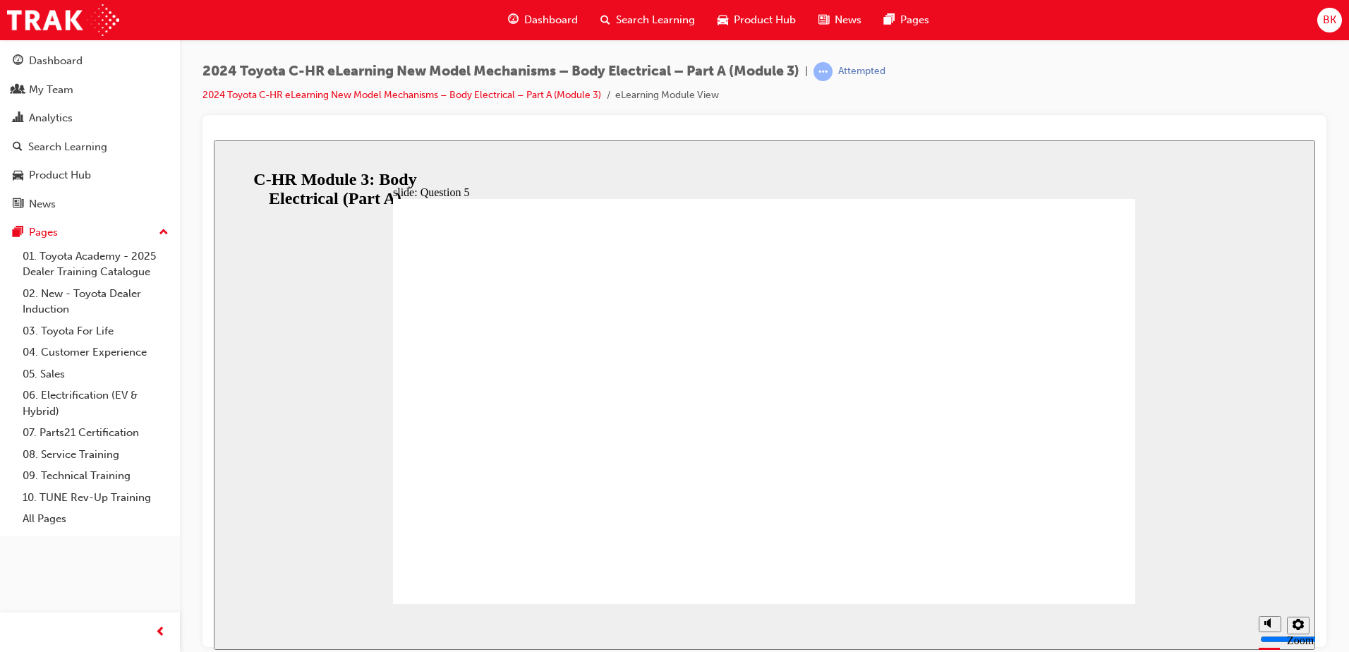
radio input "false"
radio input "true"
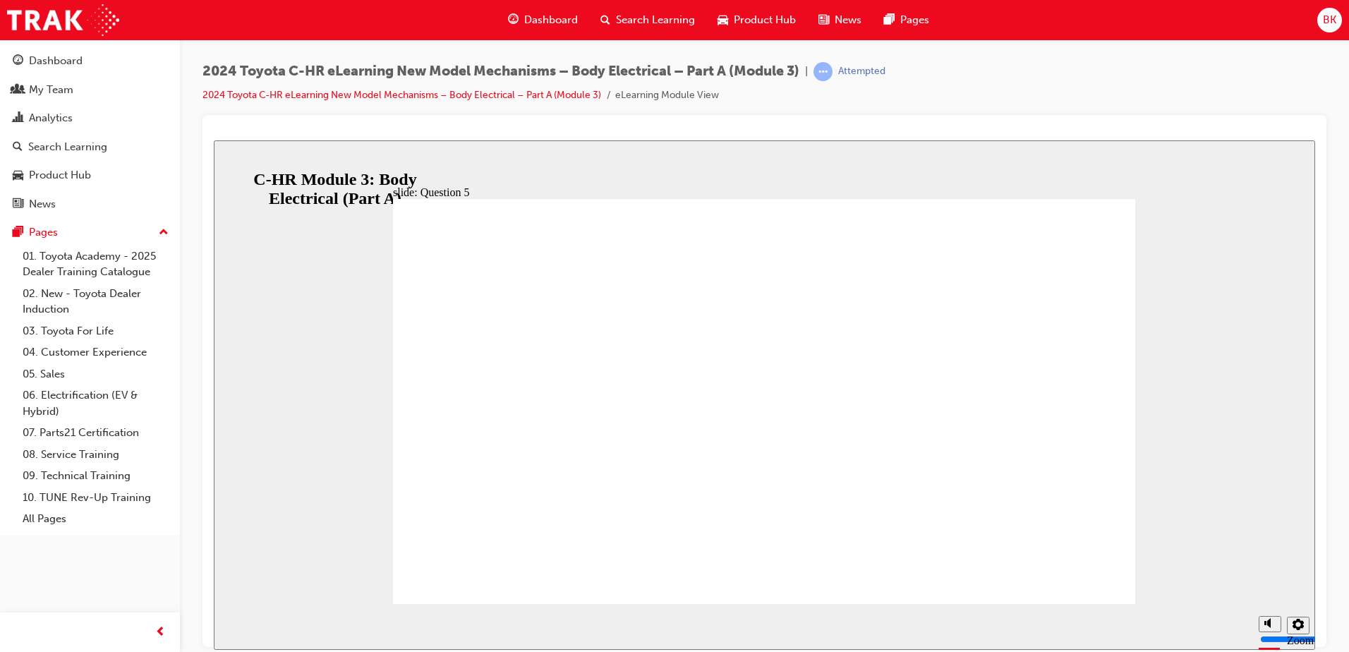
click at [661, 20] on span "Search Learning" at bounding box center [655, 20] width 79 height 16
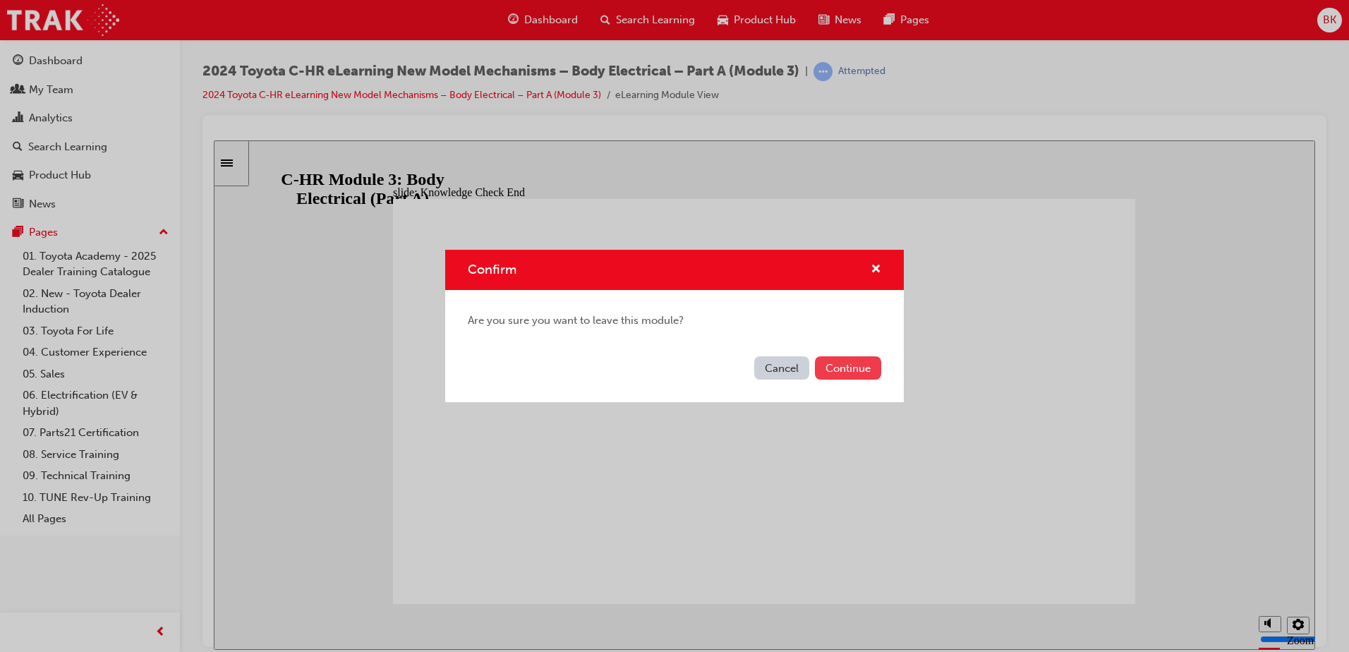
click at [829, 361] on button "Continue" at bounding box center [848, 367] width 66 height 23
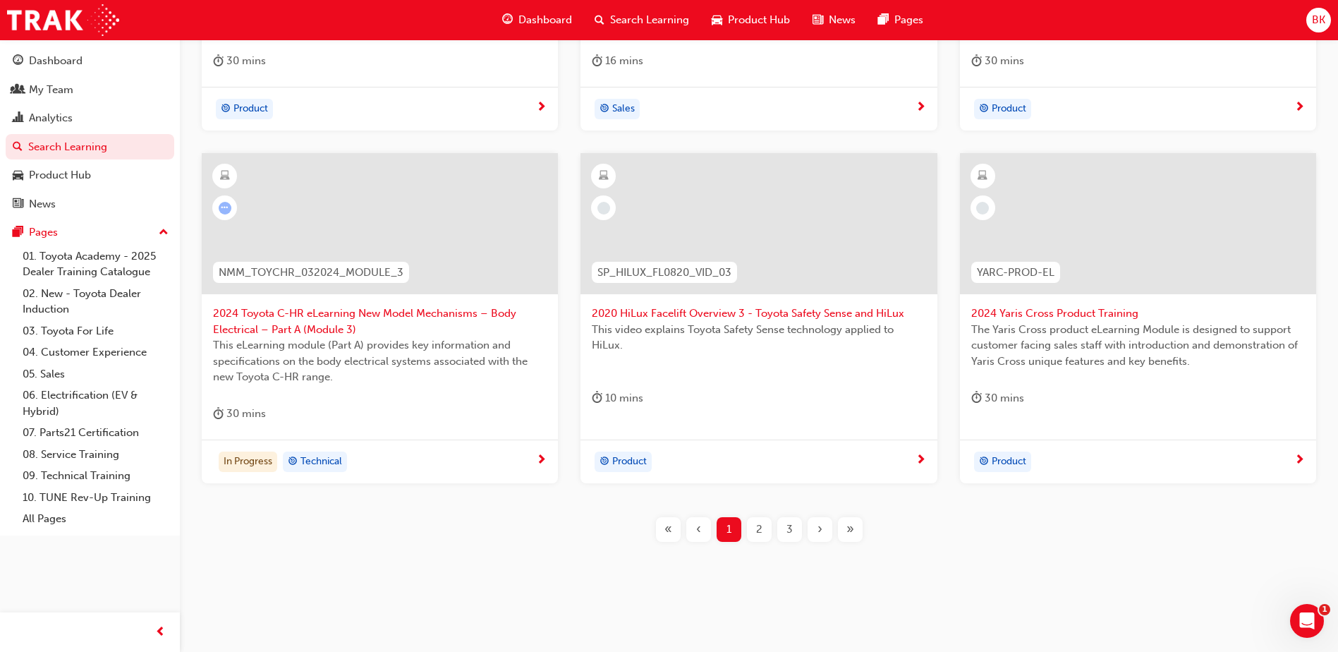
scroll to position [514, 0]
click at [758, 526] on span "2" at bounding box center [759, 525] width 6 height 16
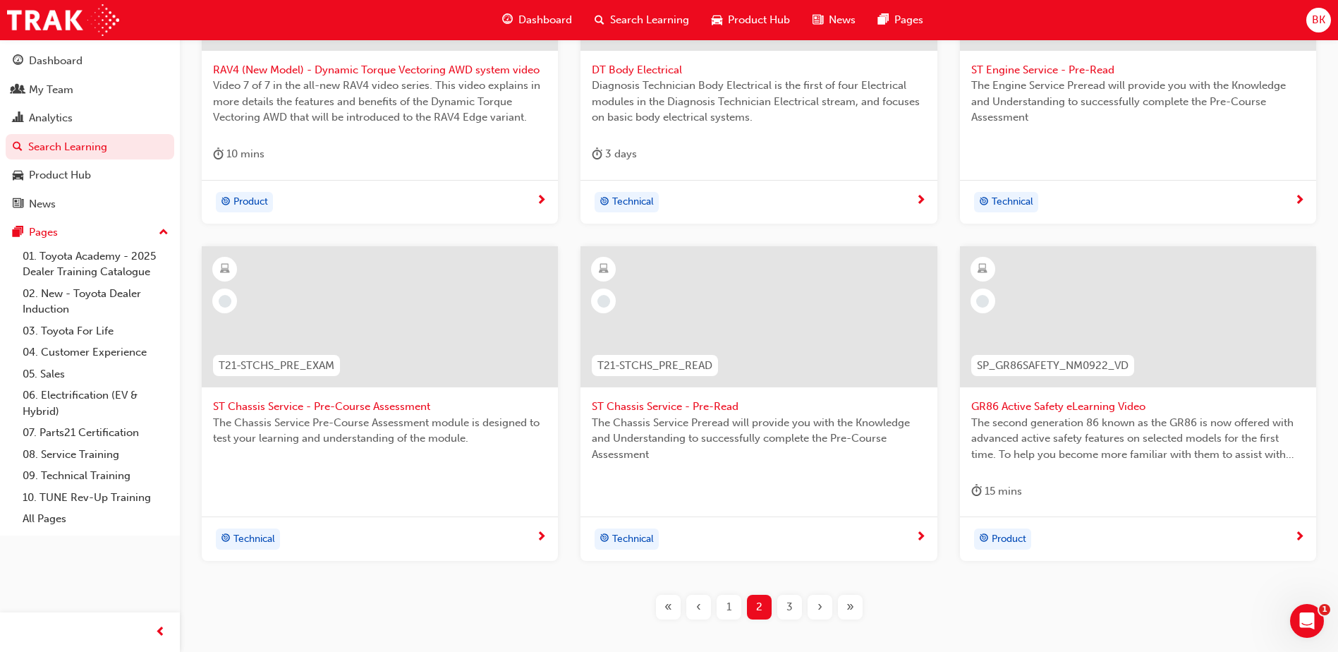
scroll to position [499, 0]
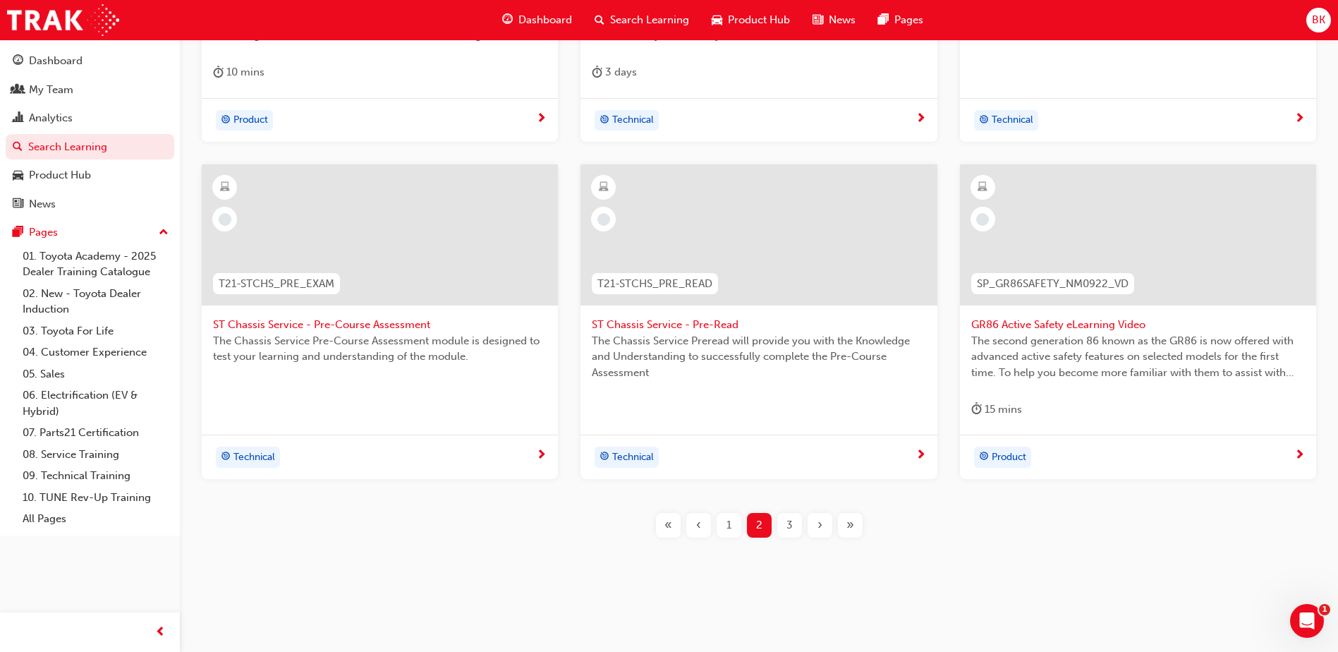
click at [793, 518] on div "3" at bounding box center [790, 525] width 25 height 25
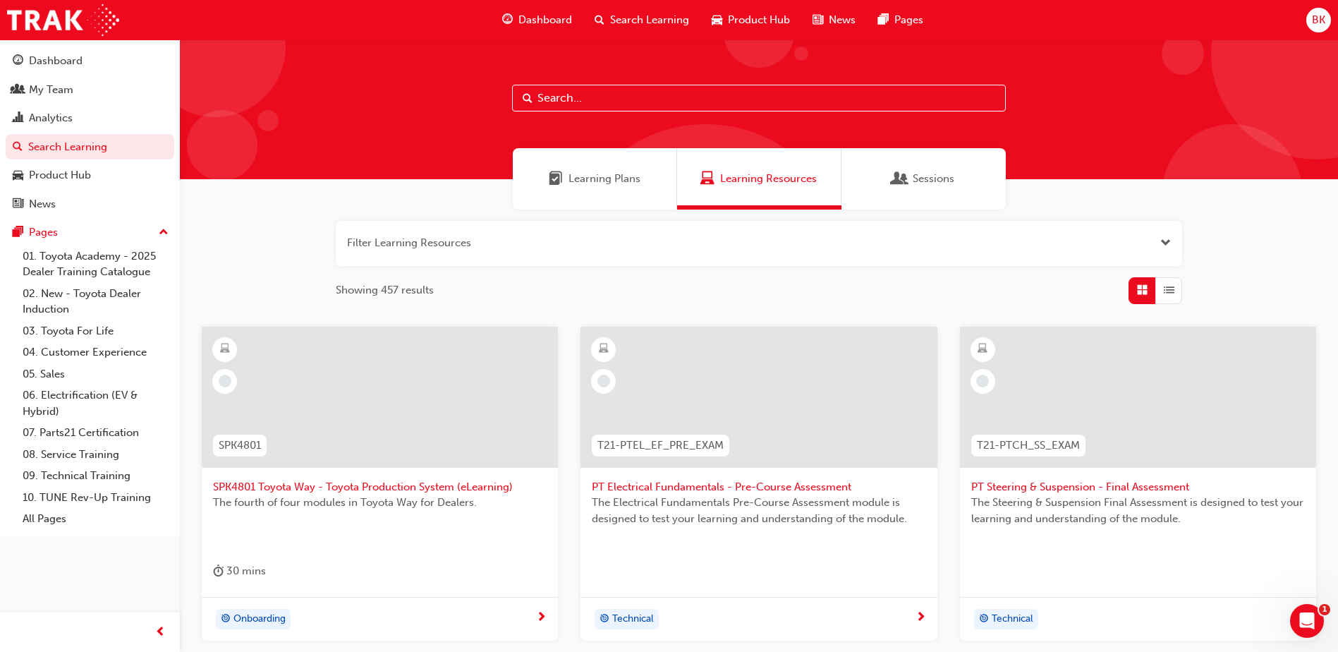
click at [763, 16] on span "Product Hub" at bounding box center [759, 20] width 62 height 16
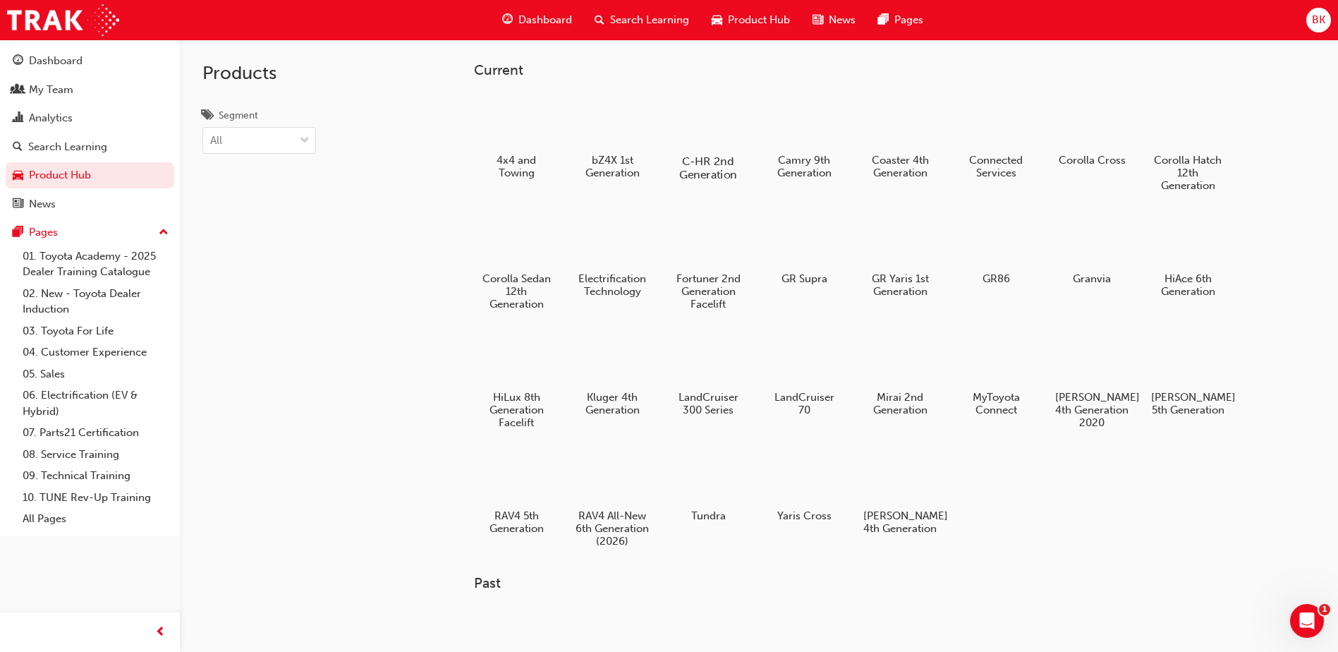
click at [721, 117] on div at bounding box center [709, 120] width 78 height 56
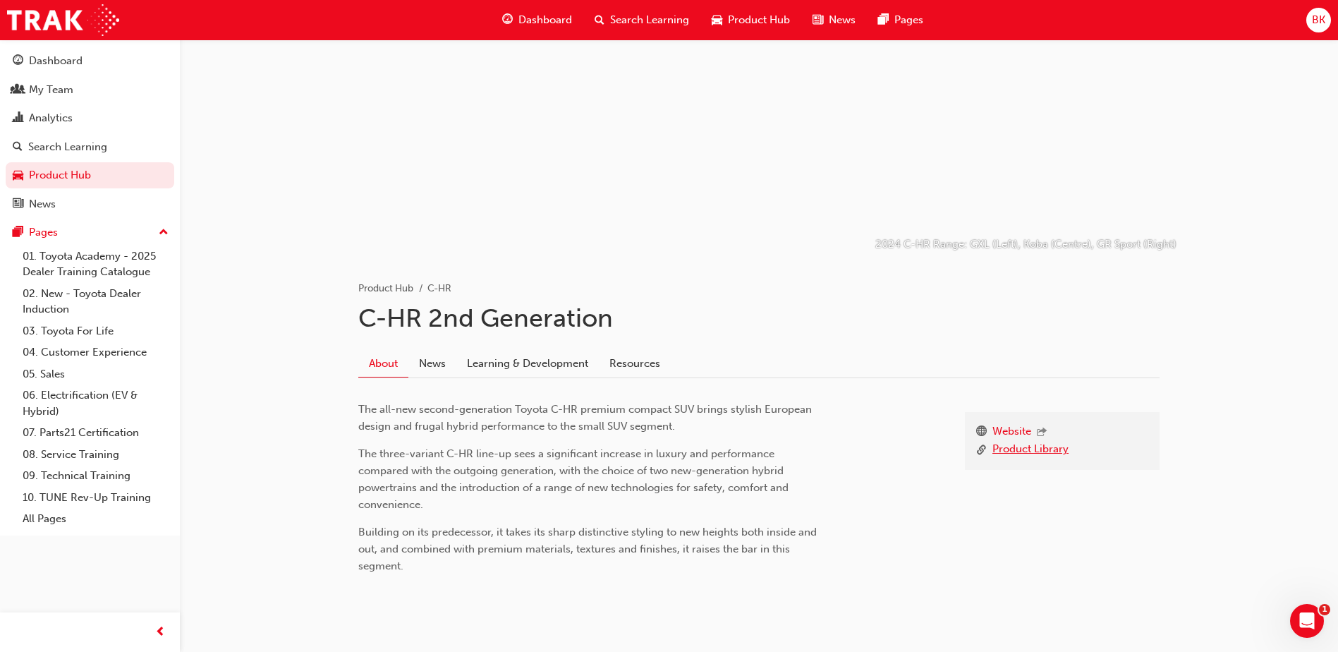
scroll to position [30, 0]
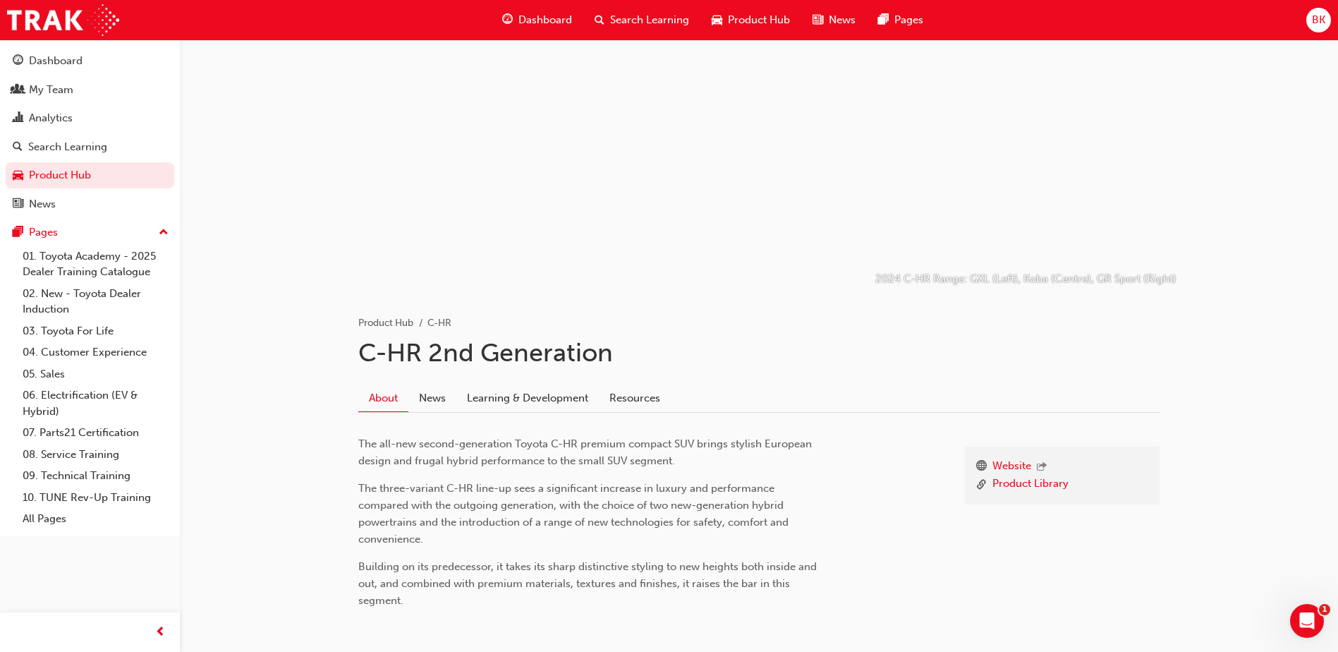
click at [763, 25] on span "Product Hub" at bounding box center [759, 20] width 62 height 16
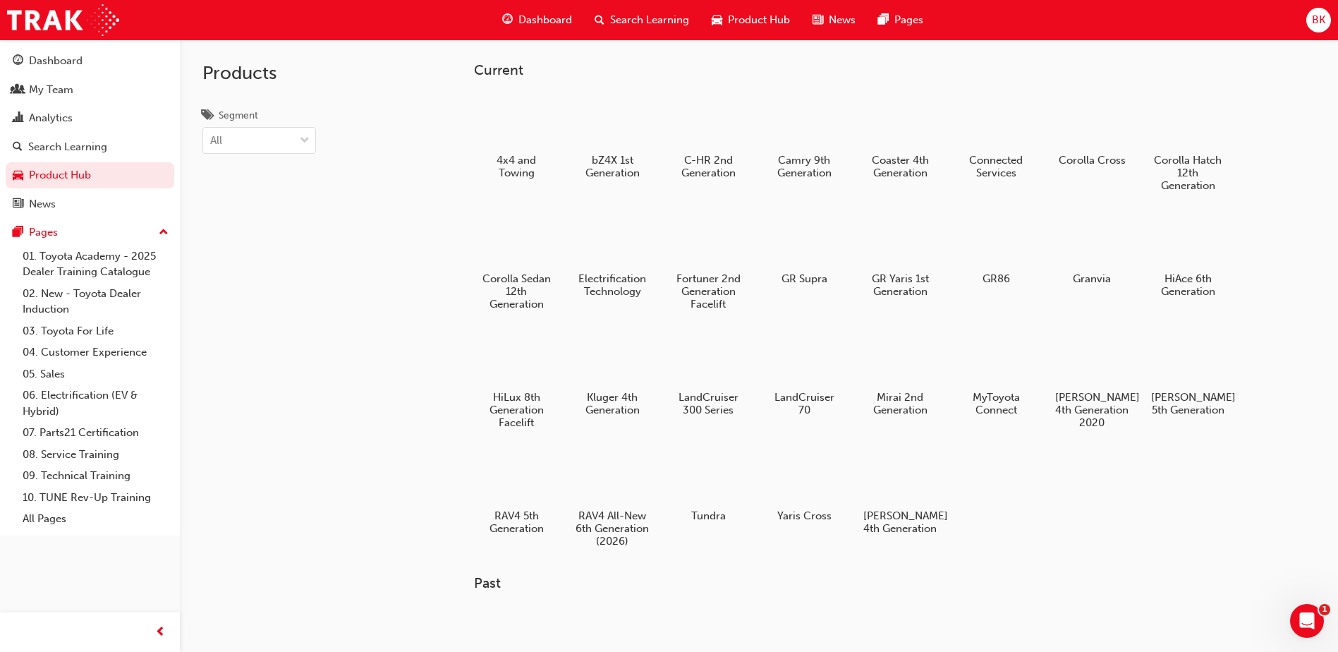
click at [843, 18] on span "News" at bounding box center [842, 20] width 27 height 16
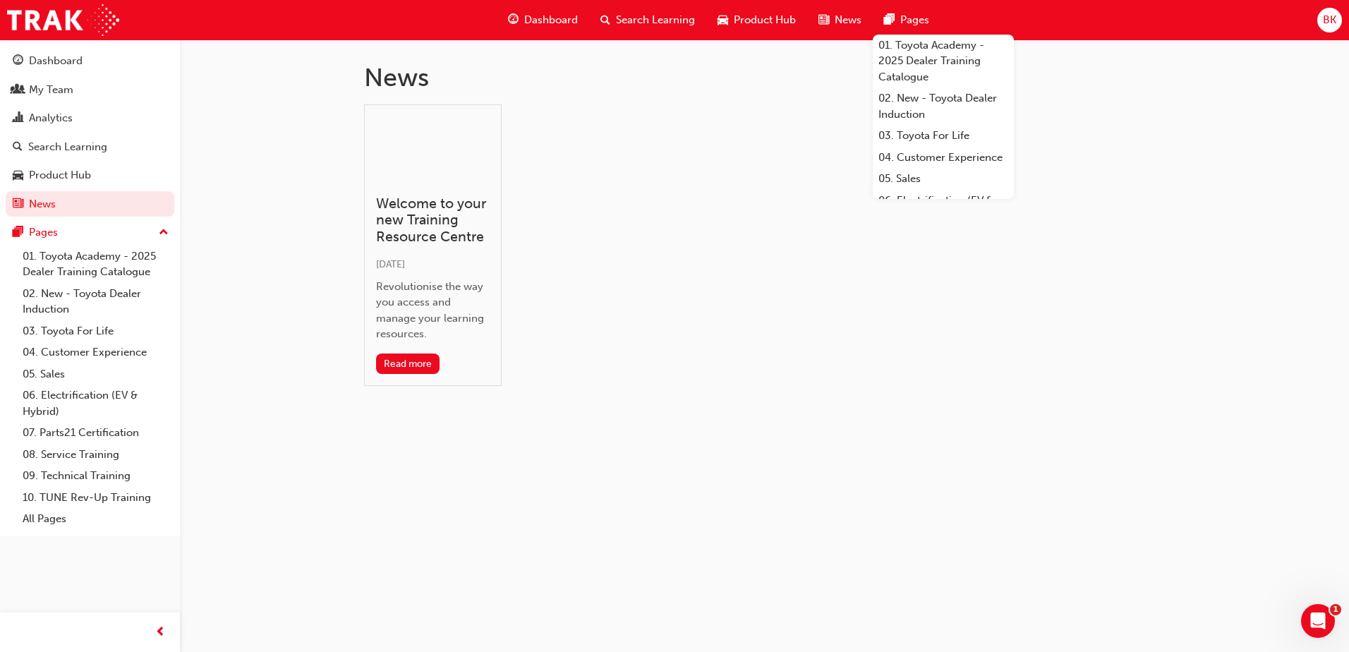
click at [891, 19] on span "pages-icon" at bounding box center [889, 20] width 11 height 18
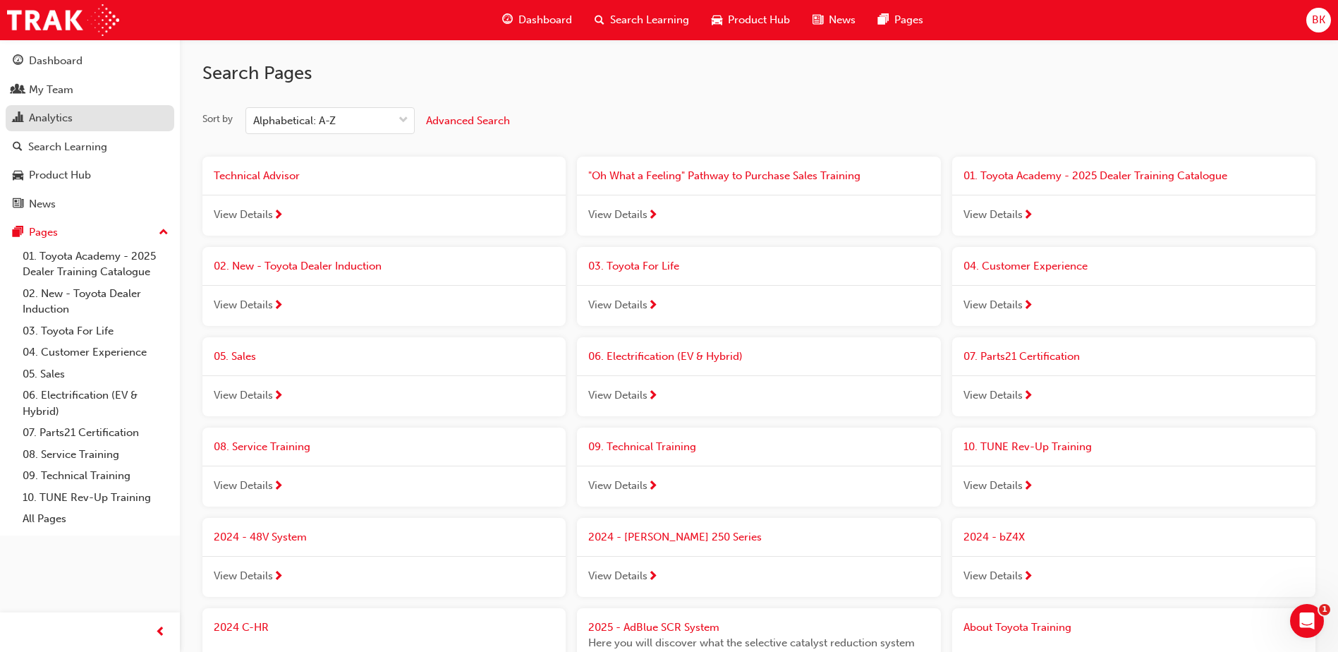
click at [61, 108] on link "Analytics" at bounding box center [90, 118] width 169 height 26
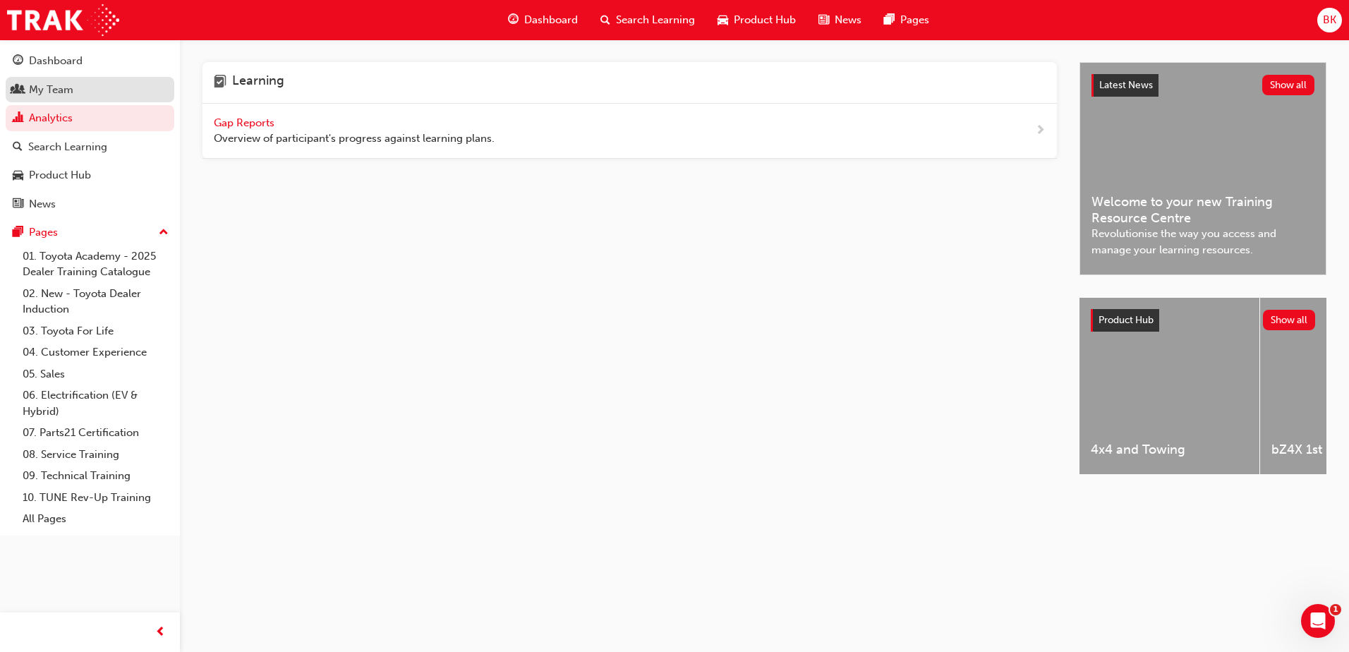
click at [42, 95] on div "My Team" at bounding box center [51, 90] width 44 height 16
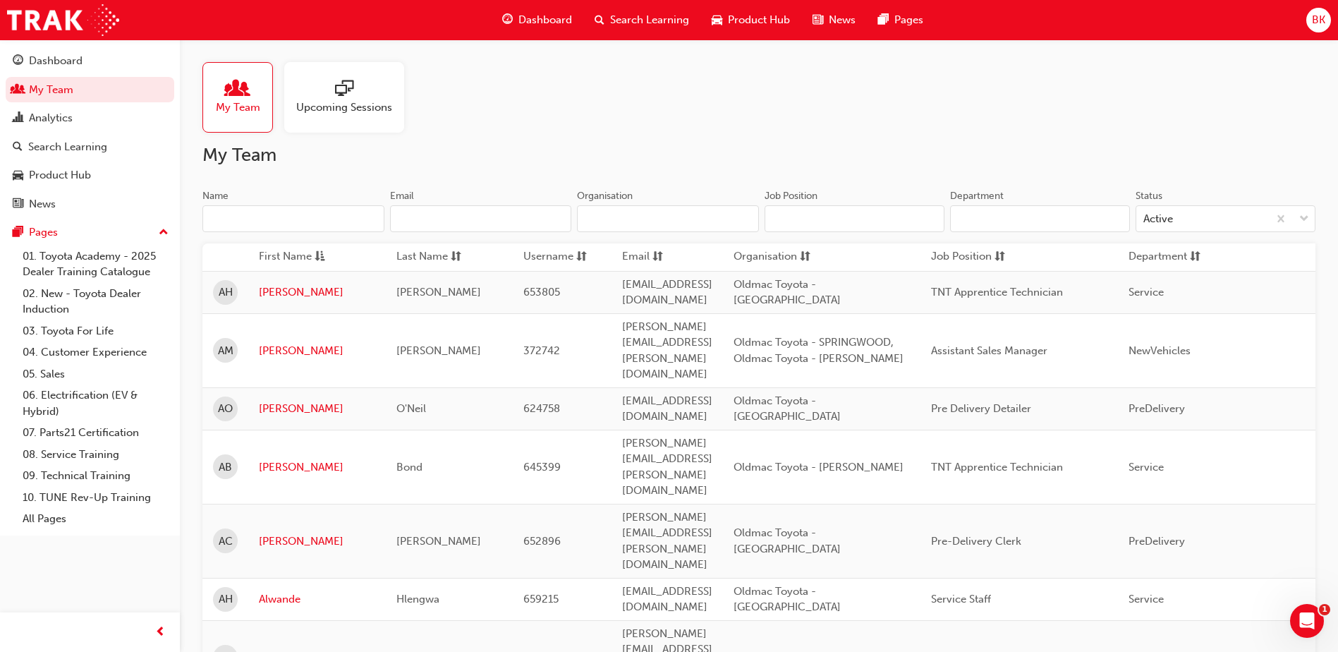
click at [318, 94] on div at bounding box center [344, 90] width 96 height 20
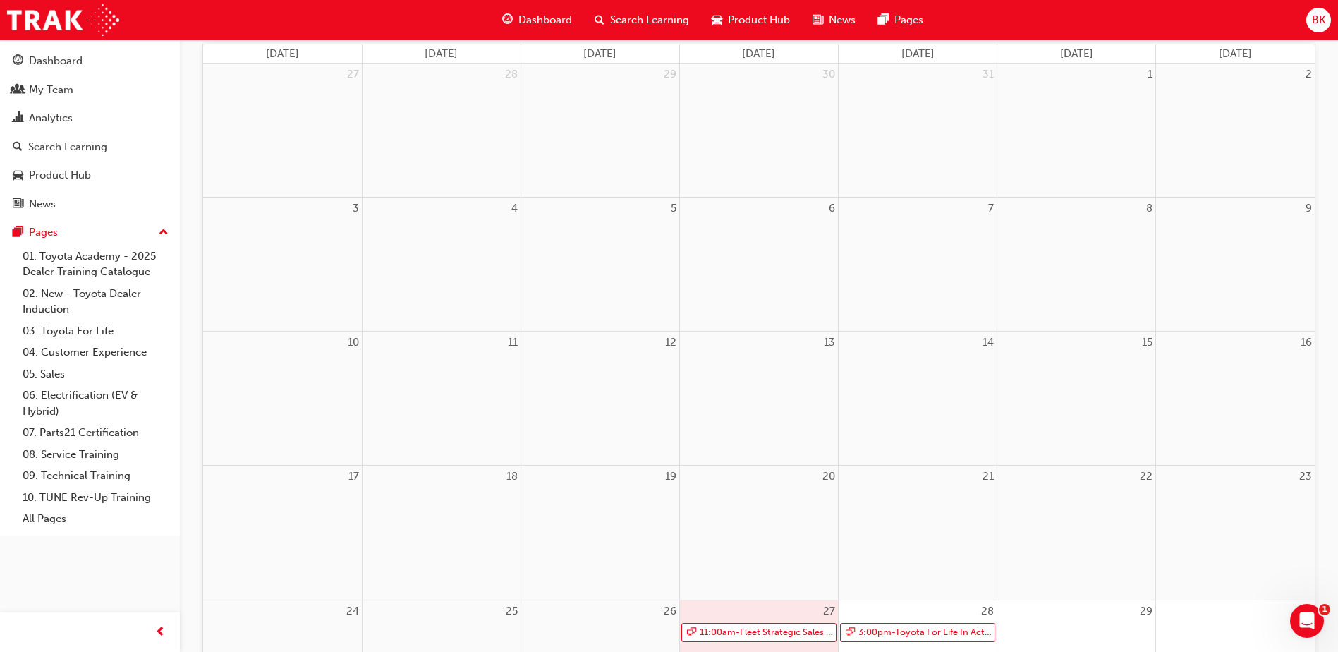
scroll to position [212, 0]
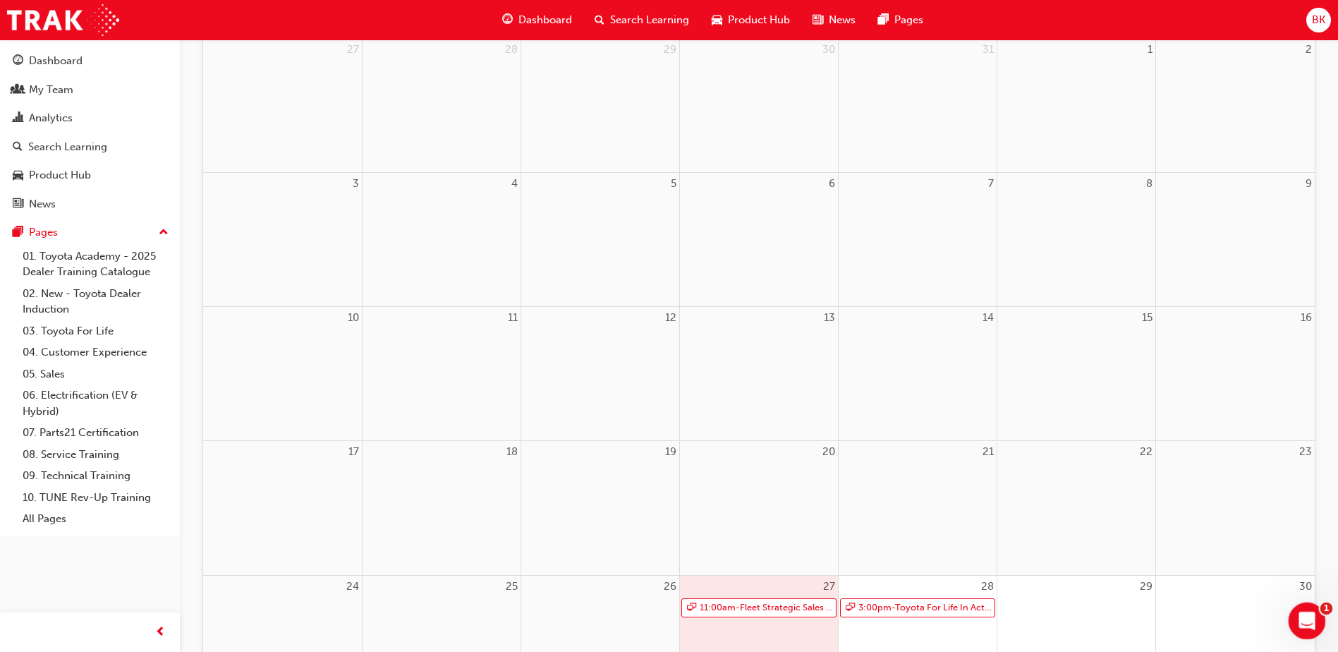
click at [1312, 627] on div "Open Intercom Messenger" at bounding box center [1305, 619] width 47 height 47
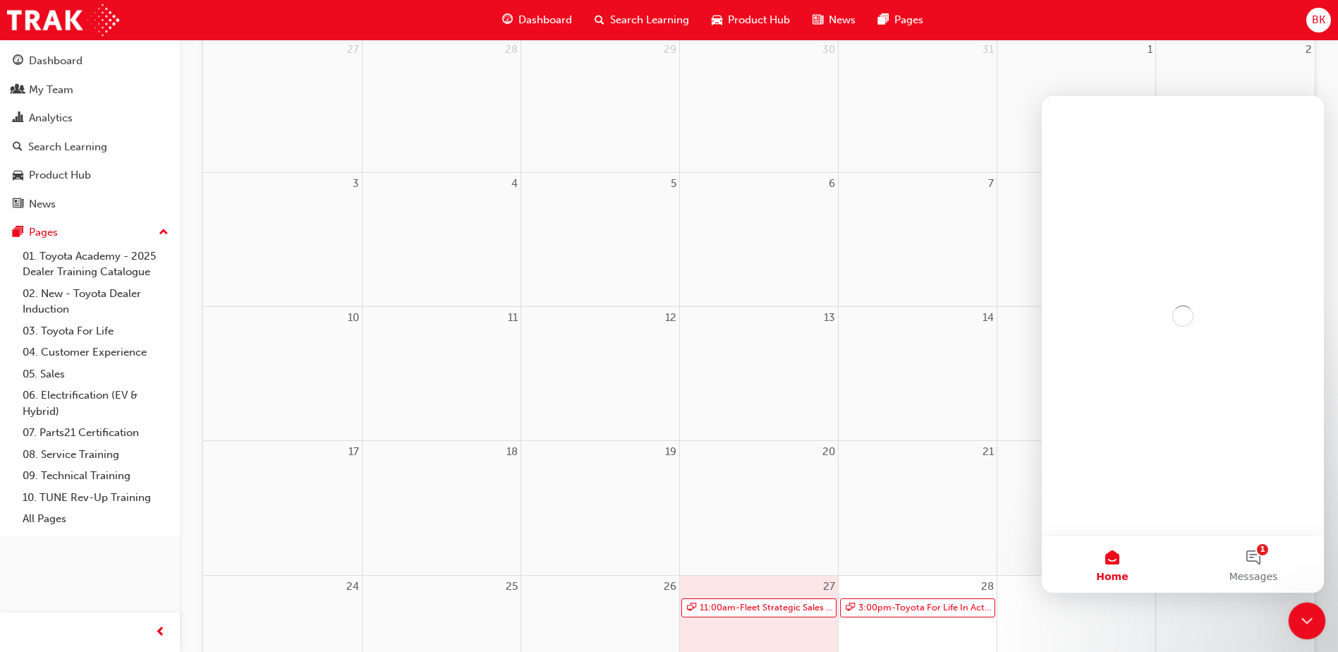
scroll to position [0, 0]
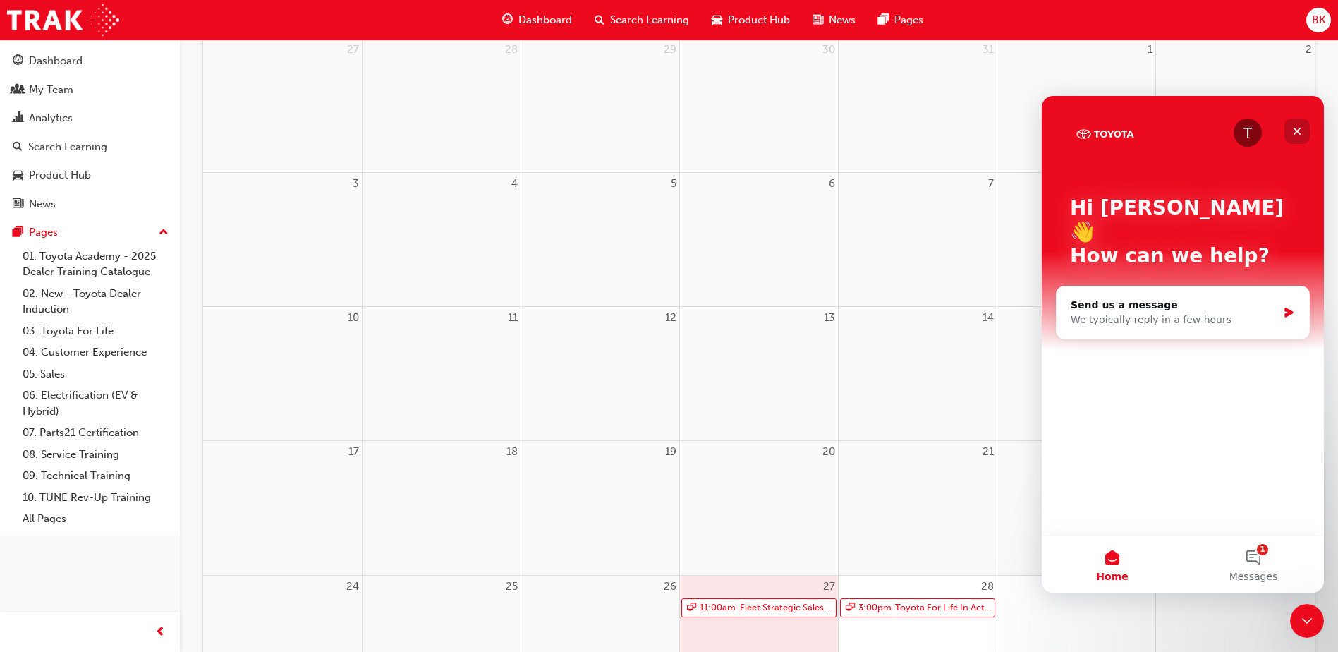
click at [1298, 127] on icon "Close" at bounding box center [1297, 131] width 11 height 11
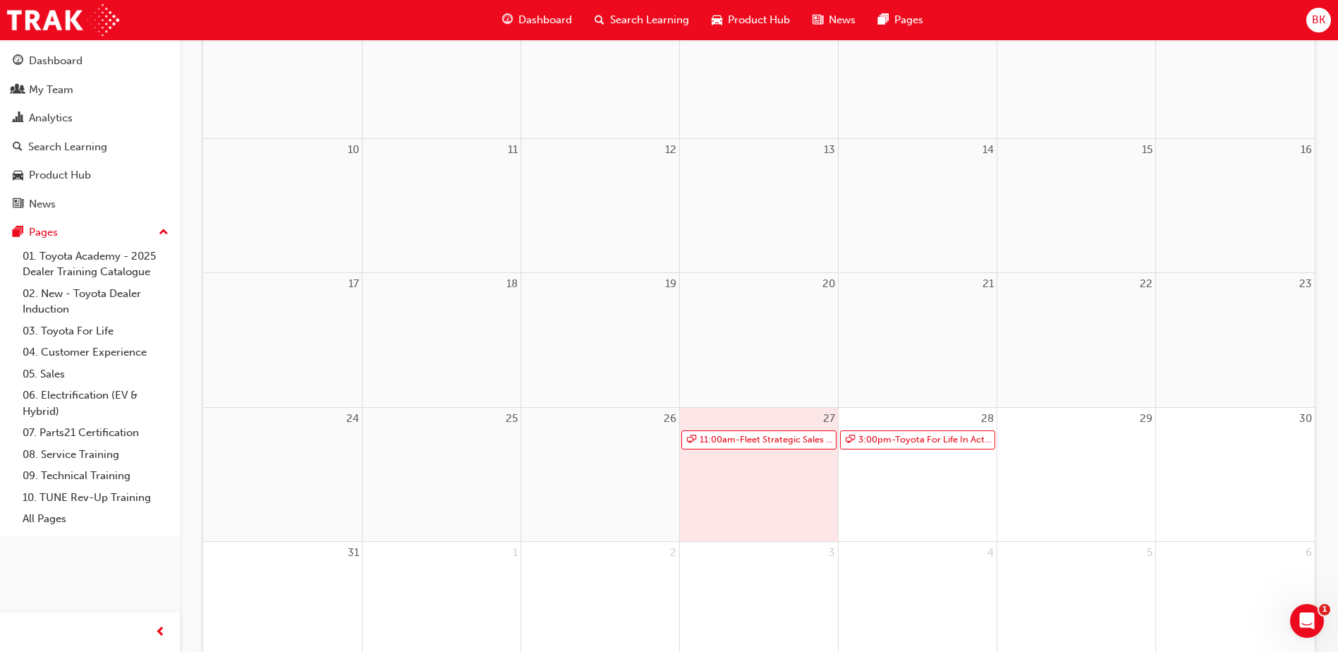
scroll to position [473, 0]
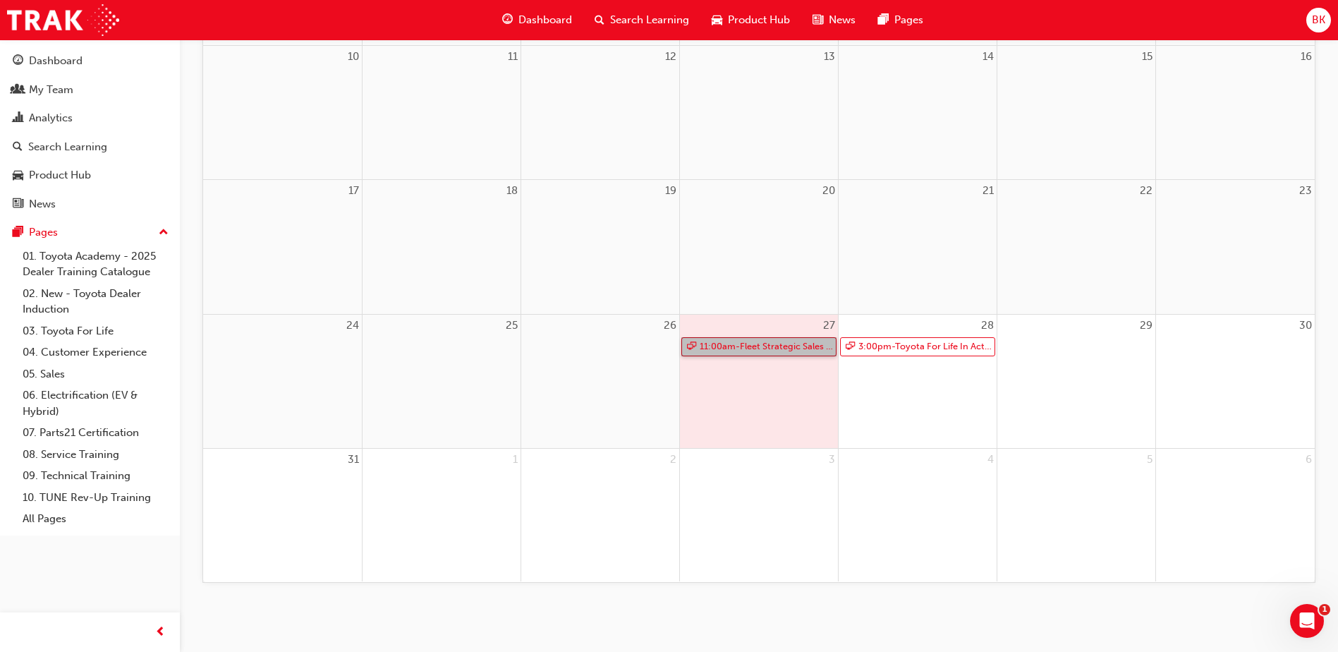
click at [782, 352] on link "11:00am - Fleet Strategic Sales Process - Advanced" at bounding box center [759, 346] width 155 height 19
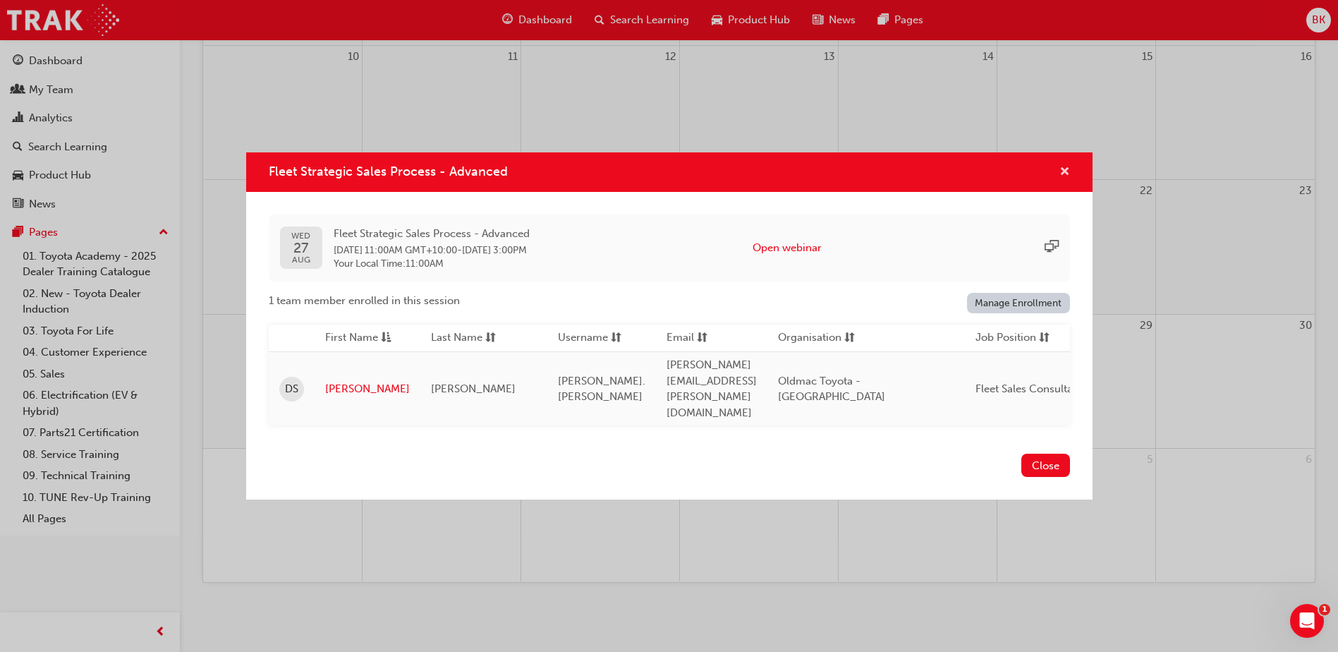
click at [1063, 179] on span "cross-icon" at bounding box center [1065, 173] width 11 height 13
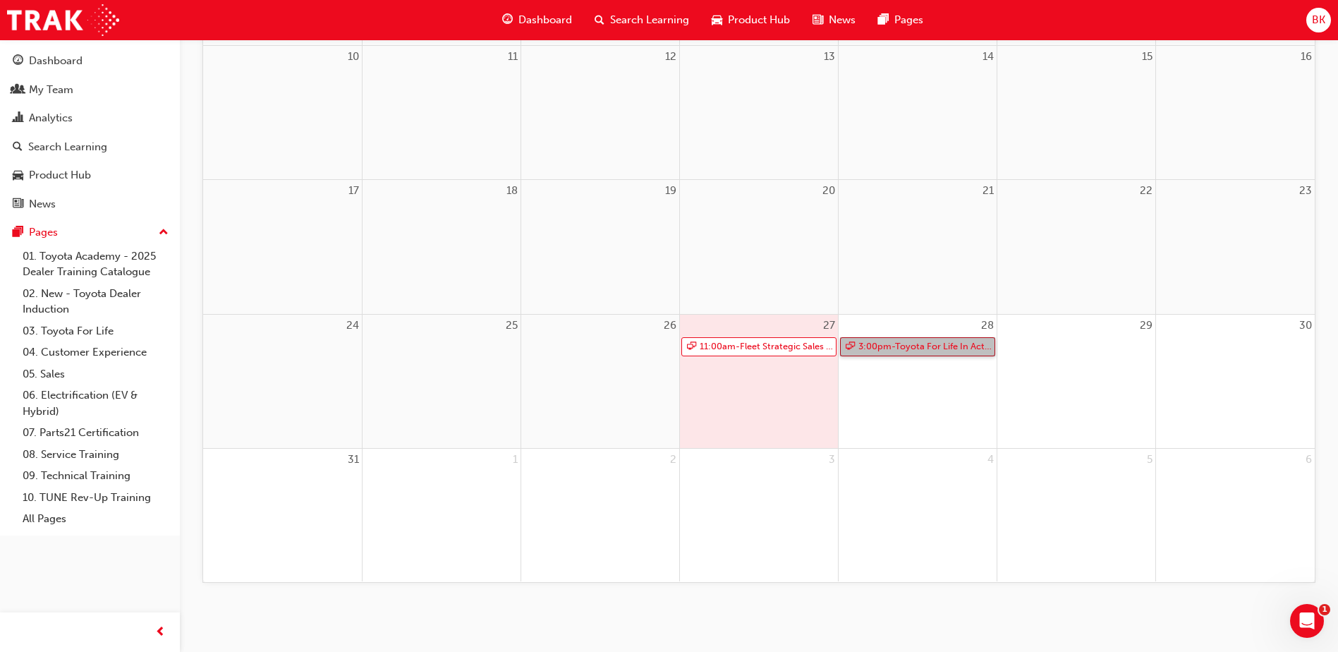
click at [906, 344] on link "3:00pm - Toyota For Life In Action - Virtual Classroom" at bounding box center [917, 346] width 155 height 19
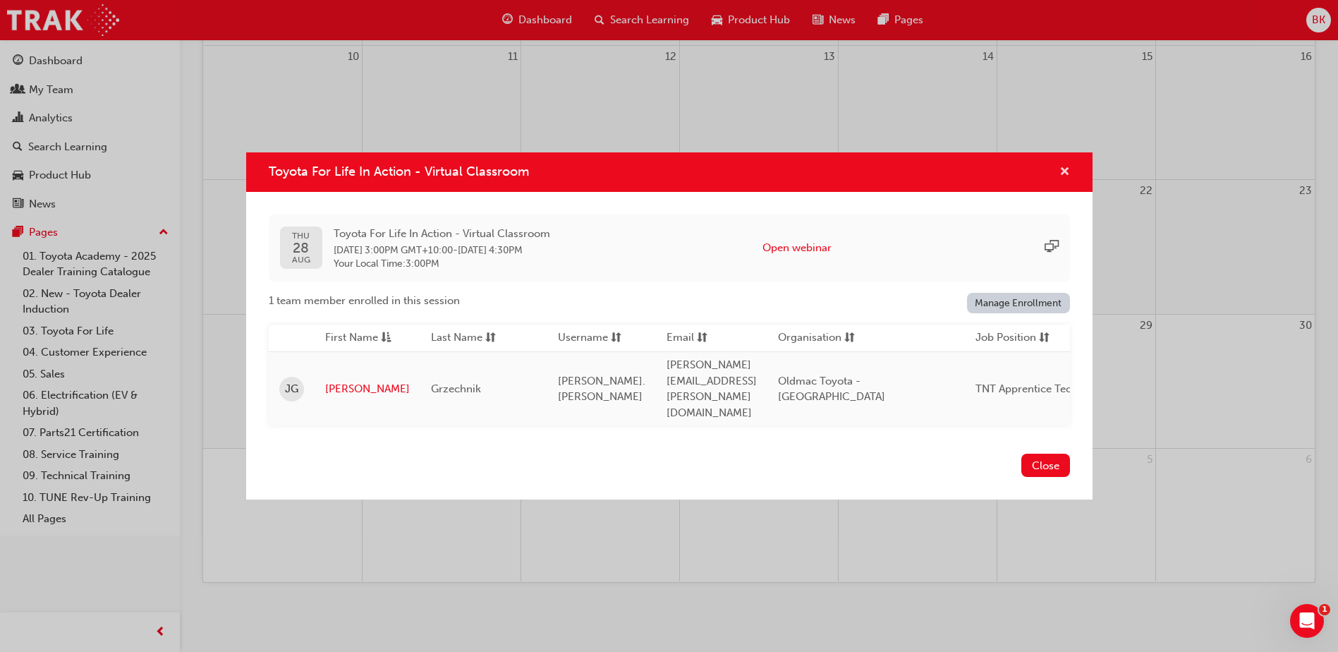
click at [1065, 179] on span "cross-icon" at bounding box center [1065, 173] width 11 height 13
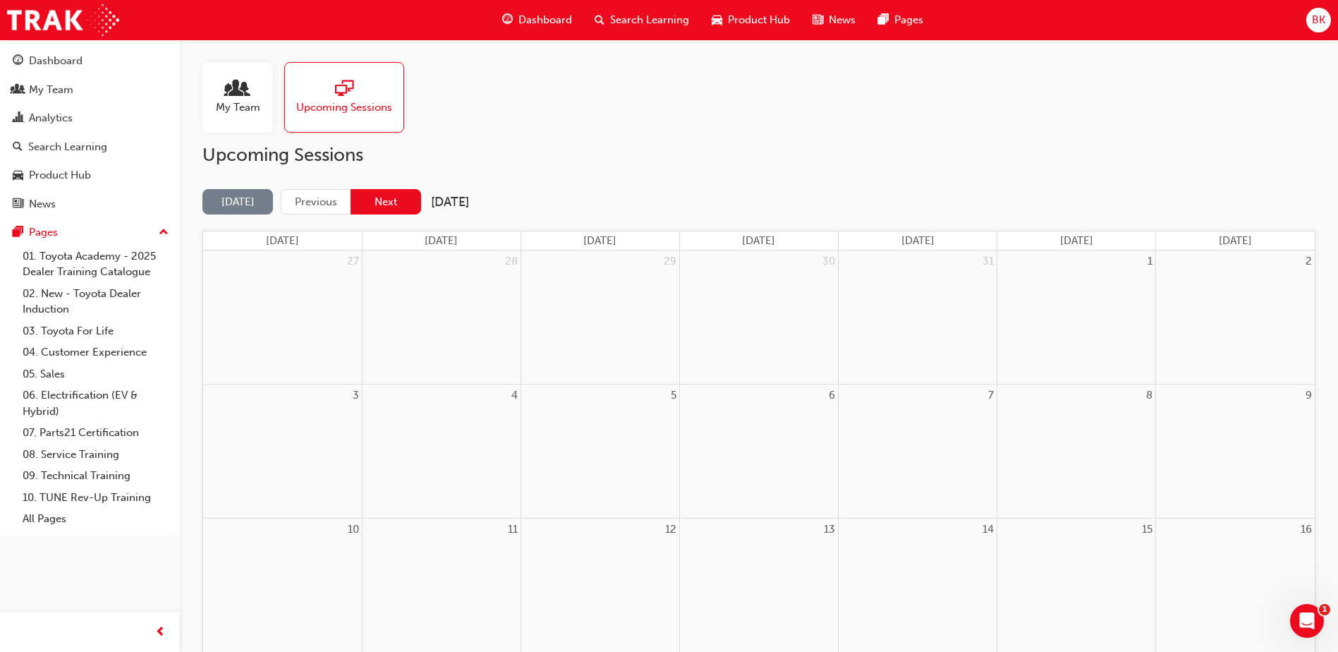
click at [399, 200] on button "Next" at bounding box center [386, 202] width 71 height 26
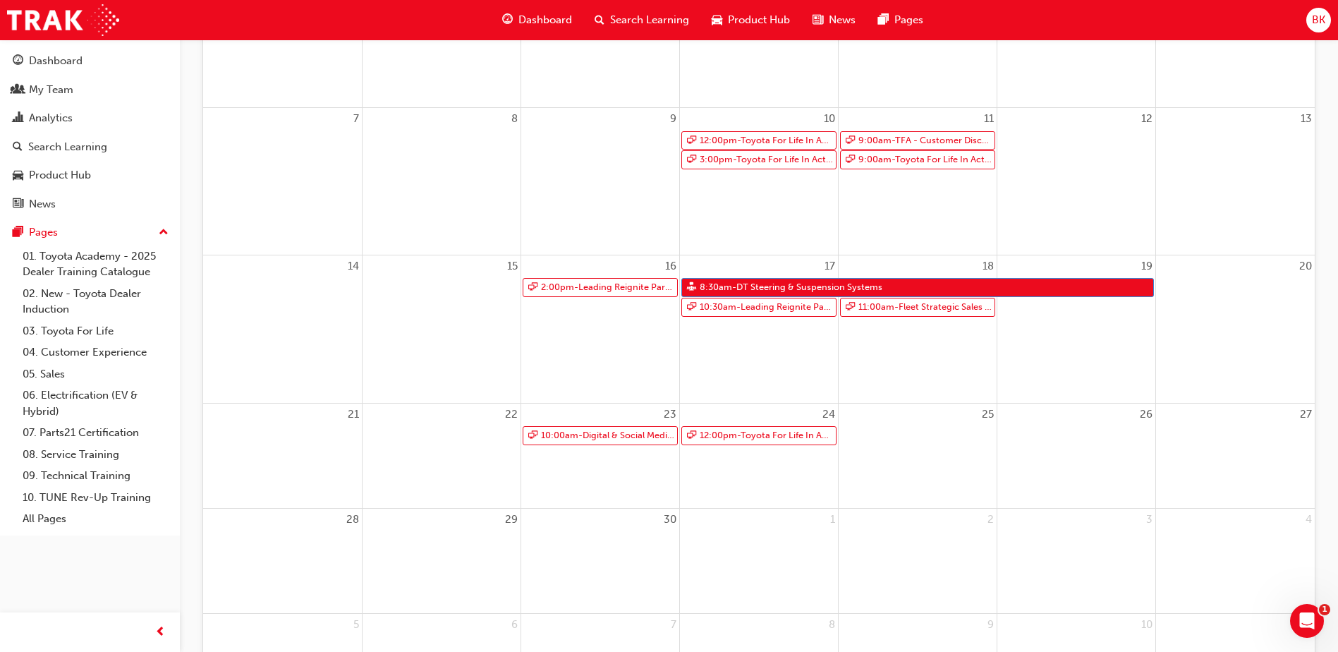
scroll to position [120, 0]
